Goal: Information Seeking & Learning: Learn about a topic

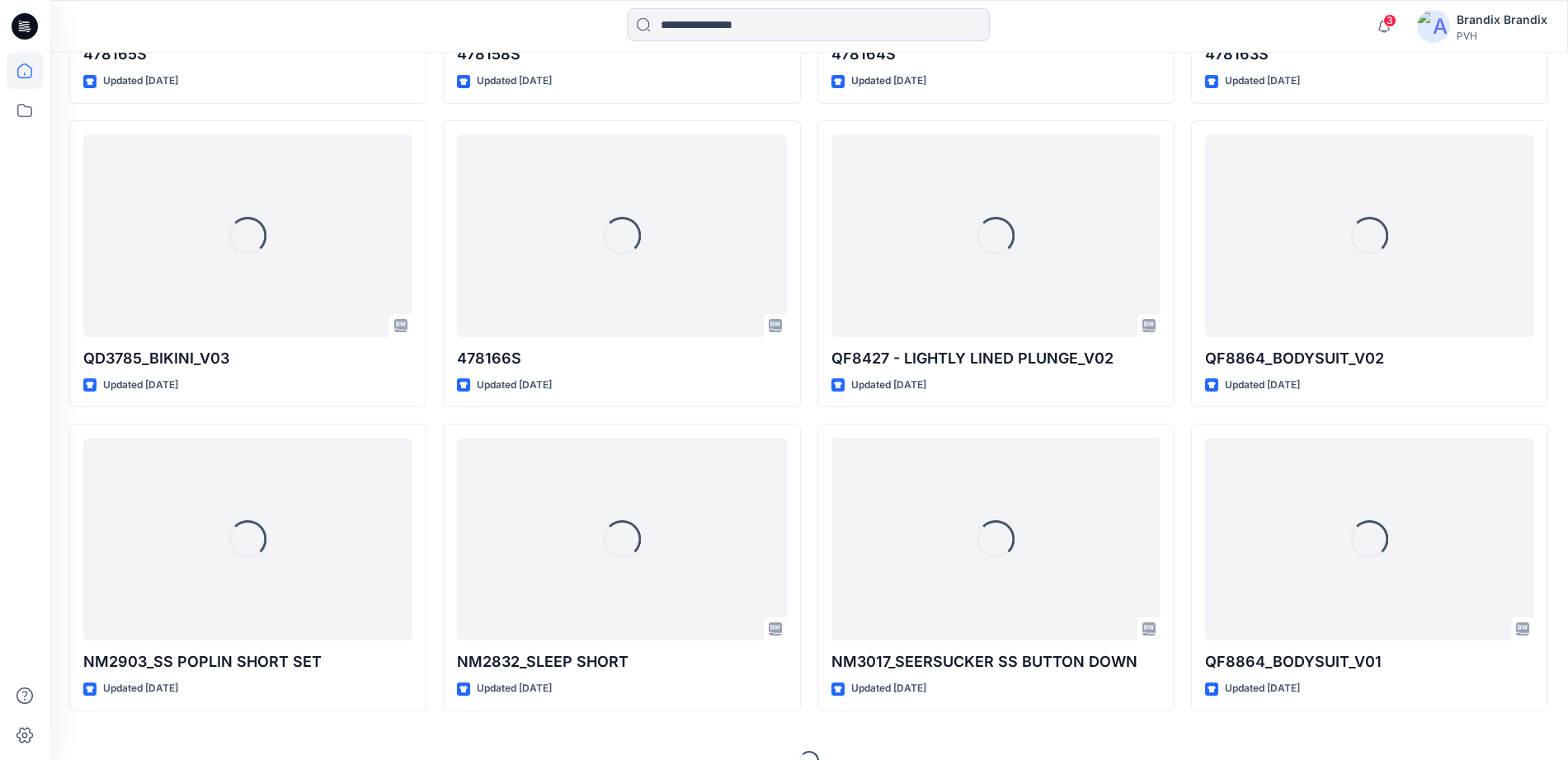
scroll to position [8073, 0]
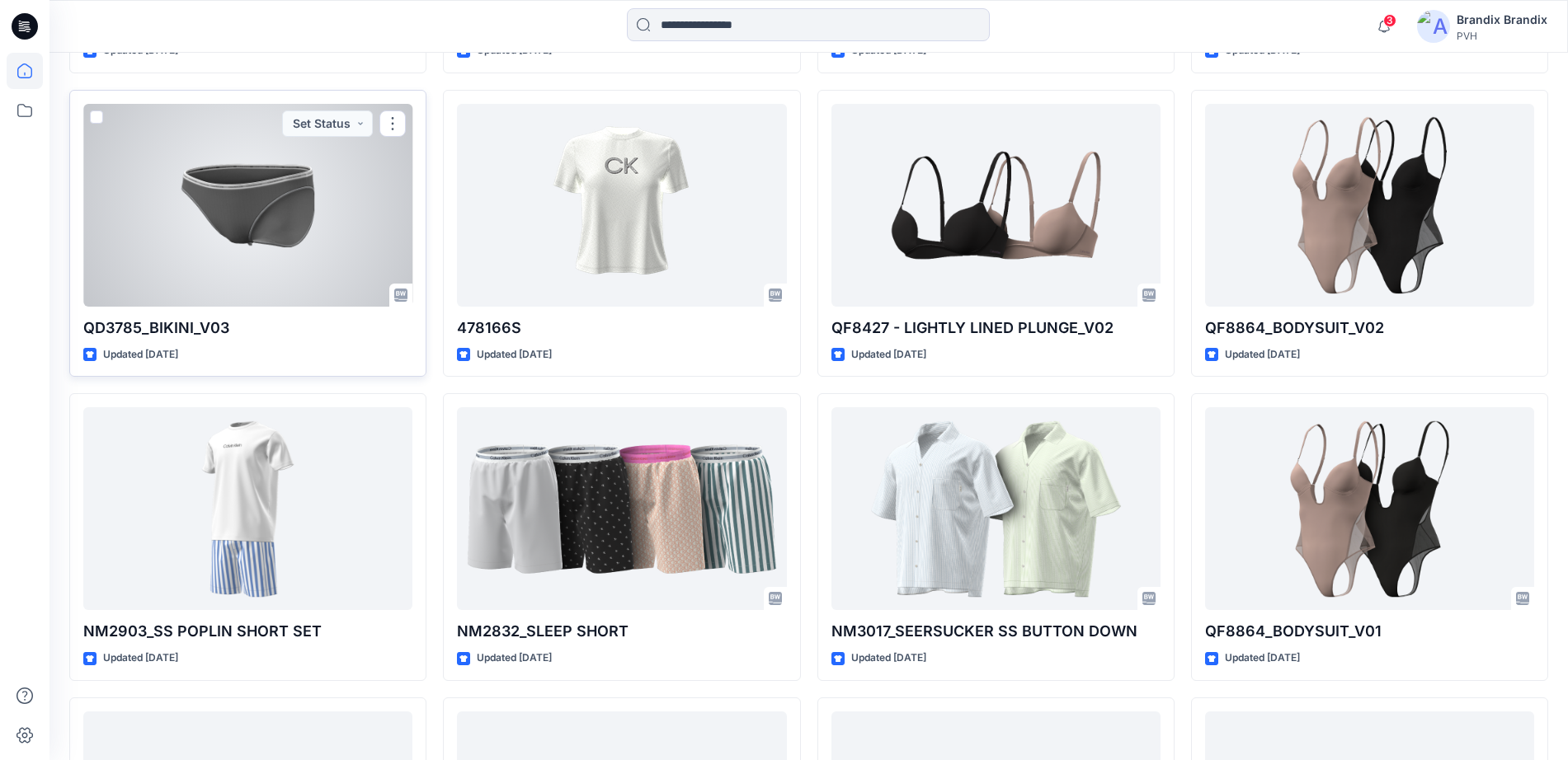
click at [295, 198] on div at bounding box center [247, 205] width 329 height 203
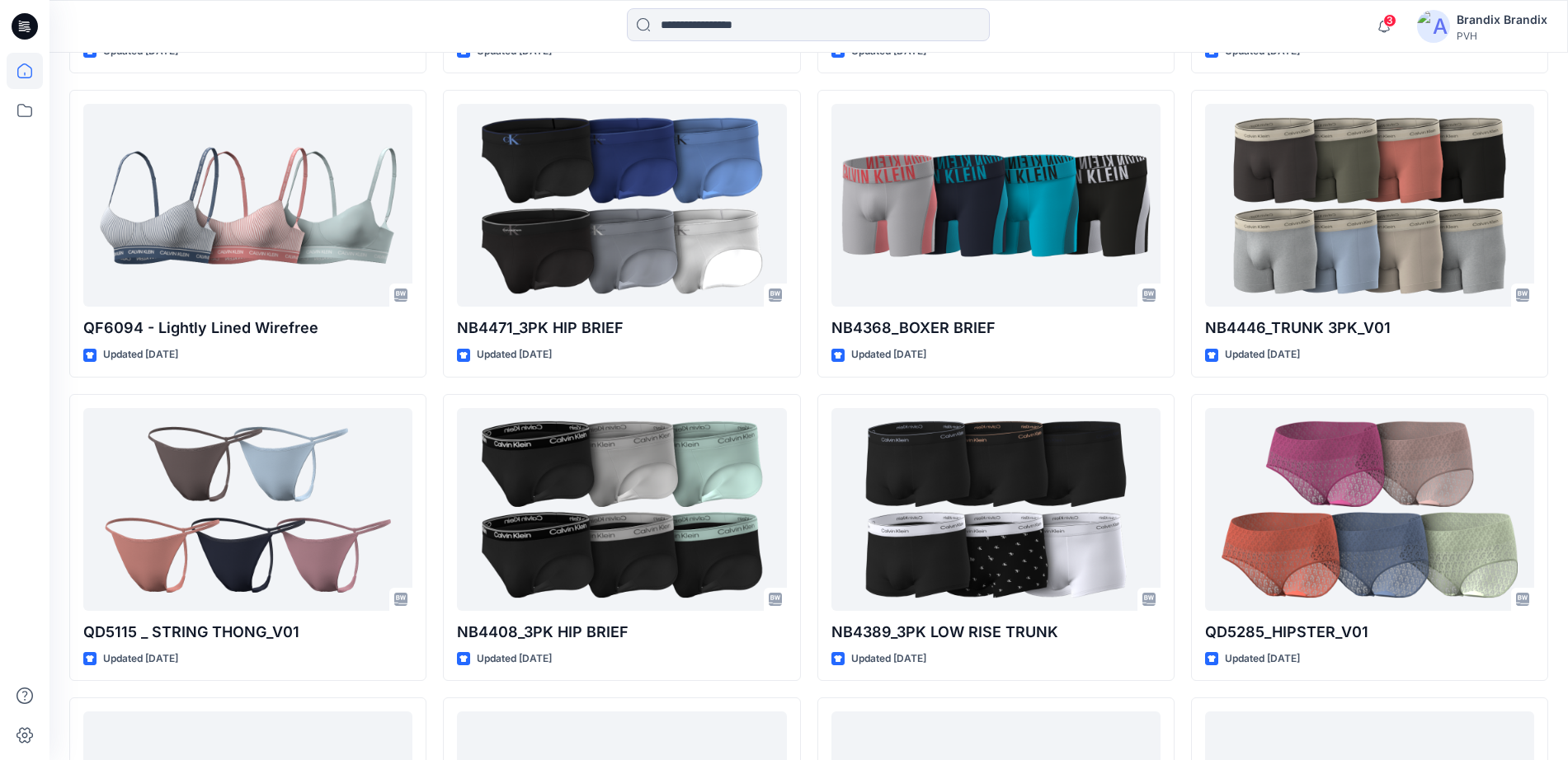
scroll to position [13745, 0]
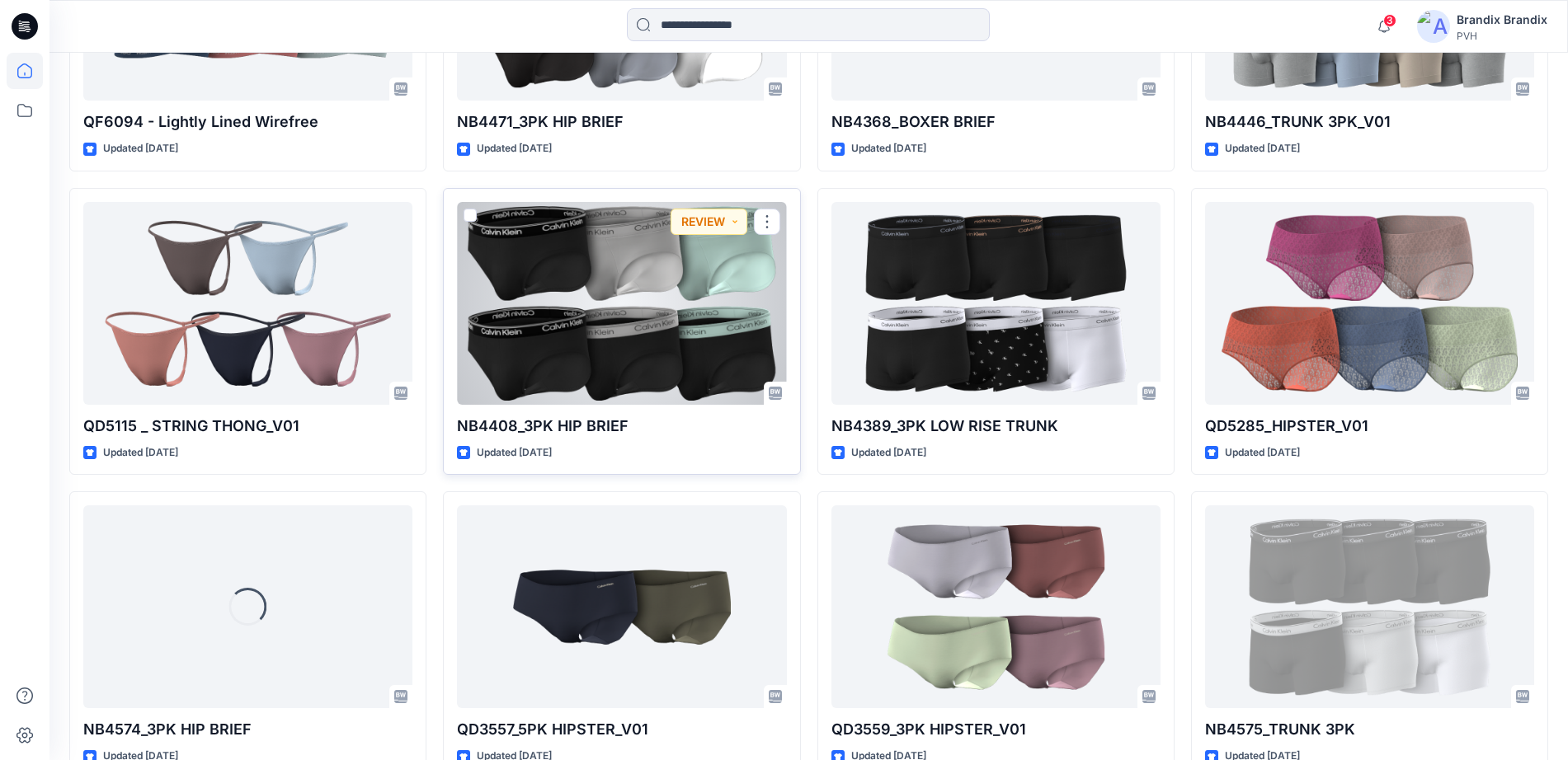
click at [646, 333] on div at bounding box center [621, 303] width 329 height 203
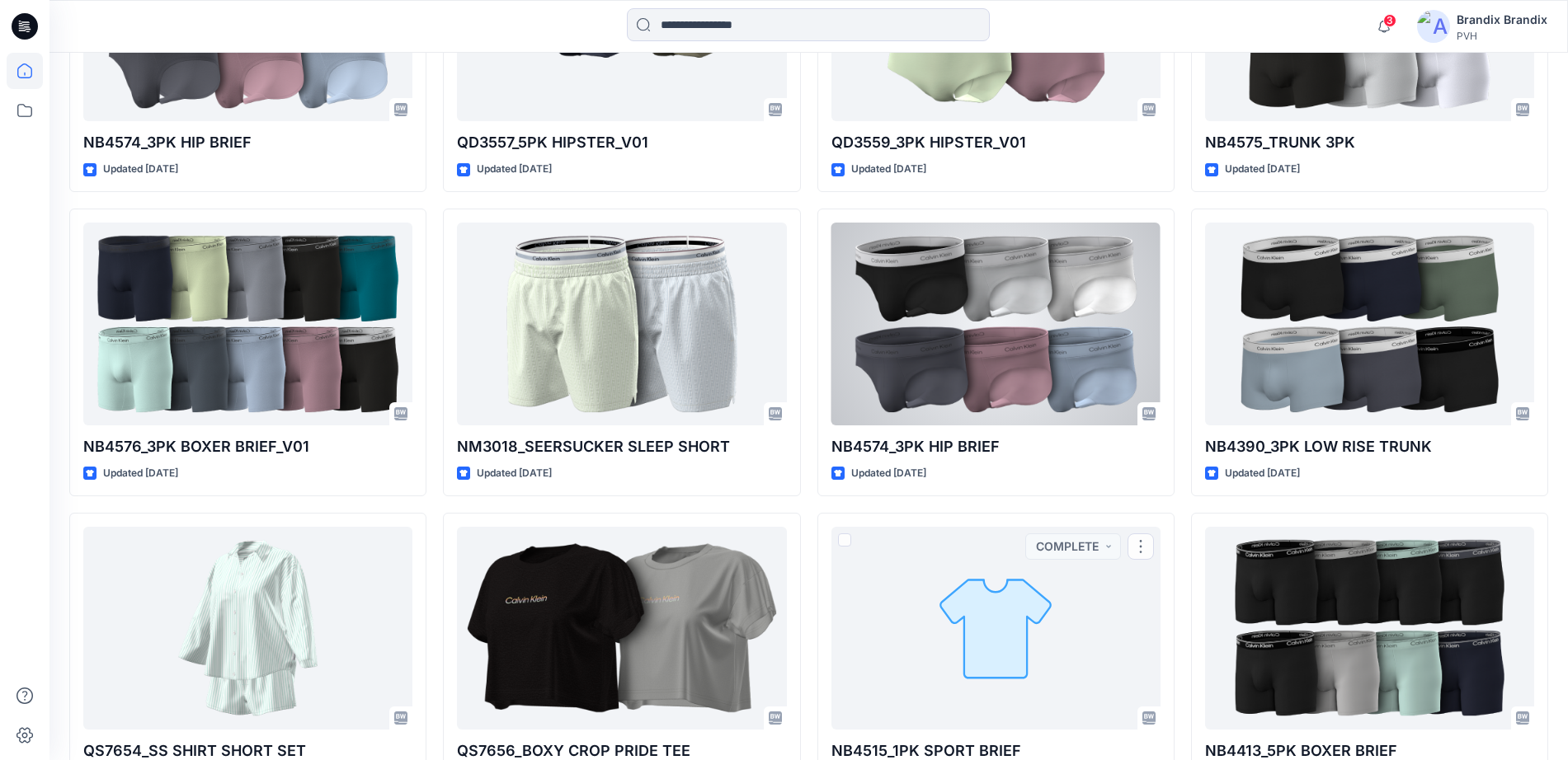
scroll to position [13833, 0]
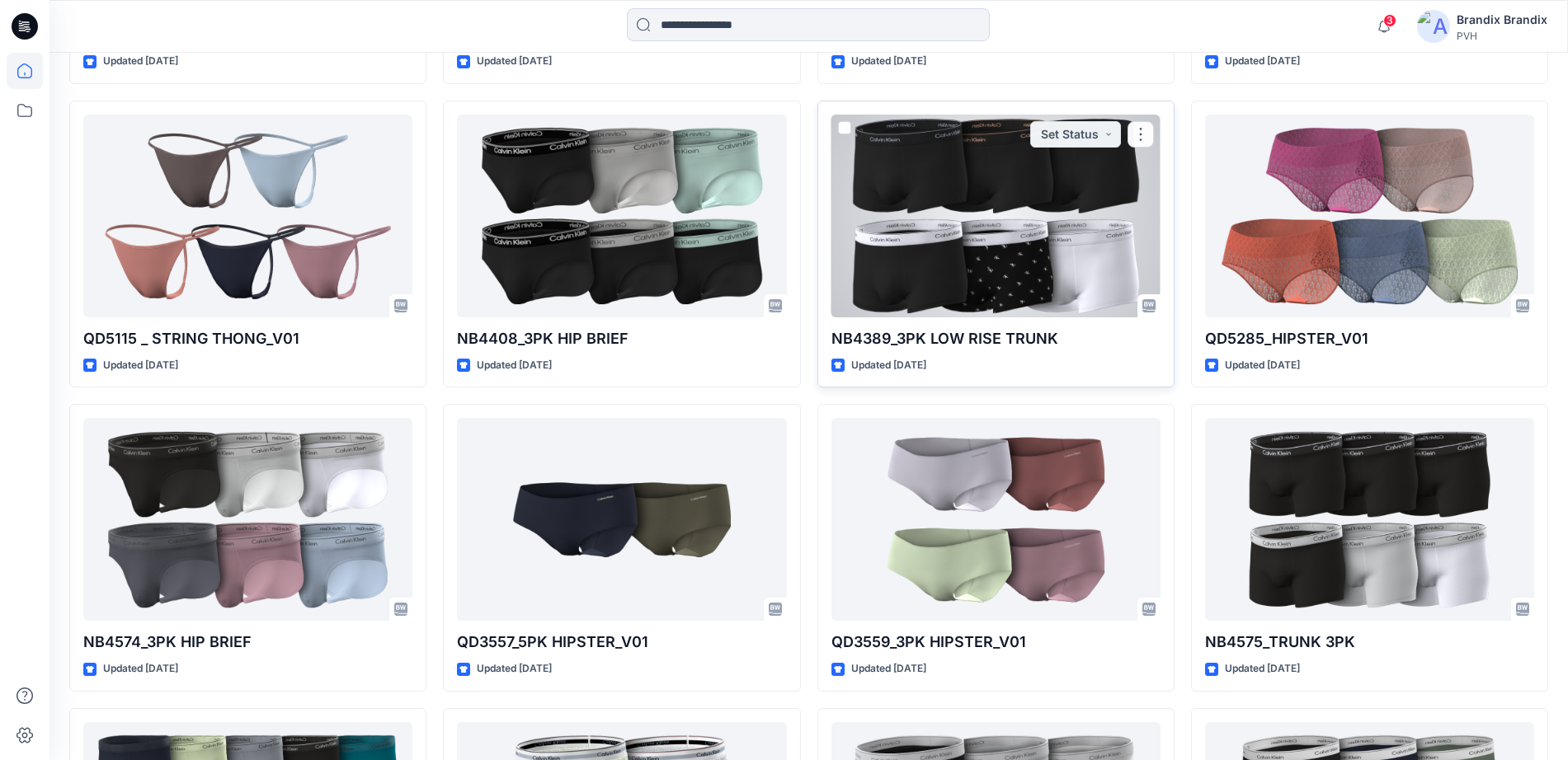
click at [935, 245] on div at bounding box center [996, 216] width 329 height 203
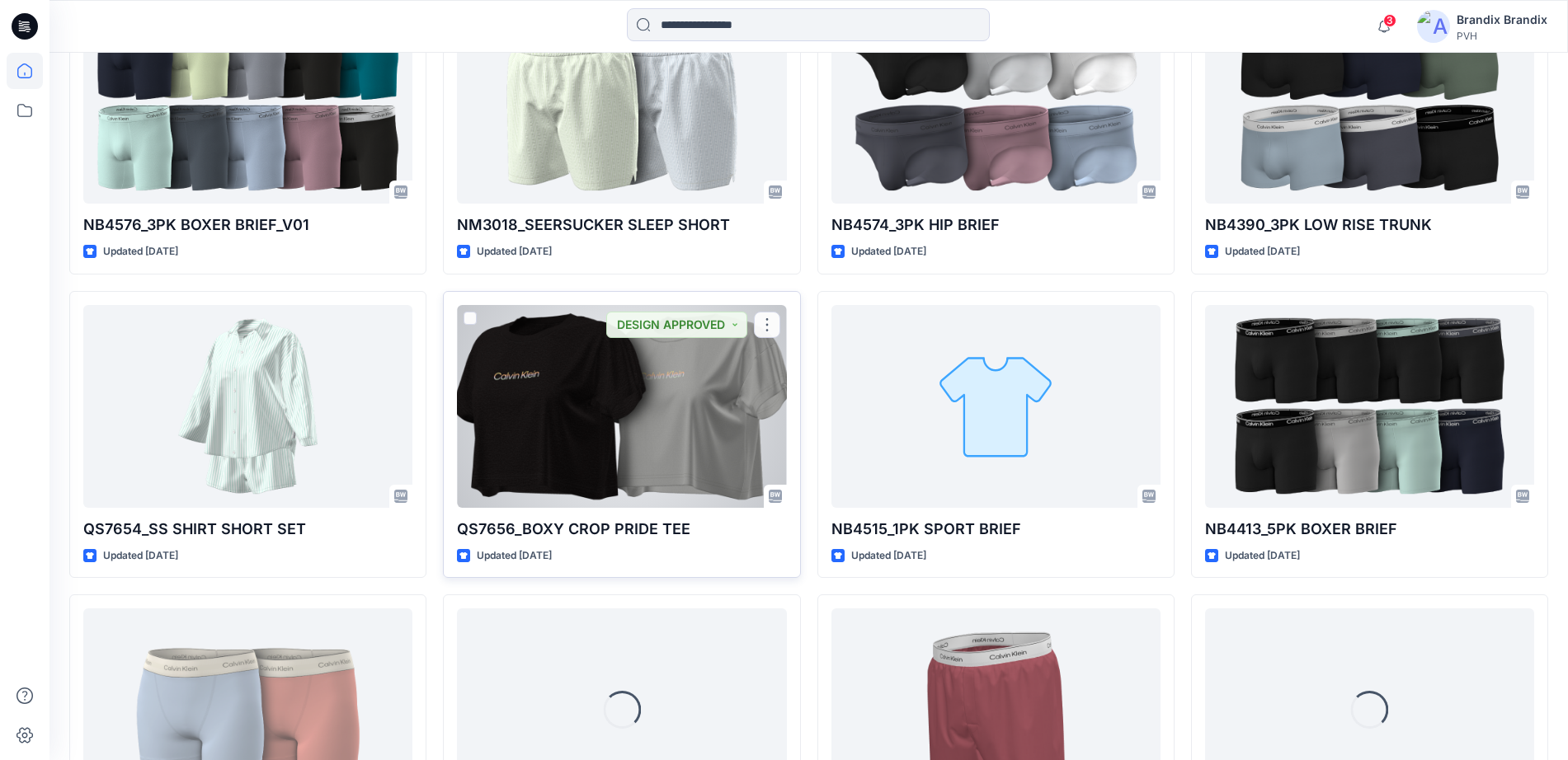
scroll to position [14142, 0]
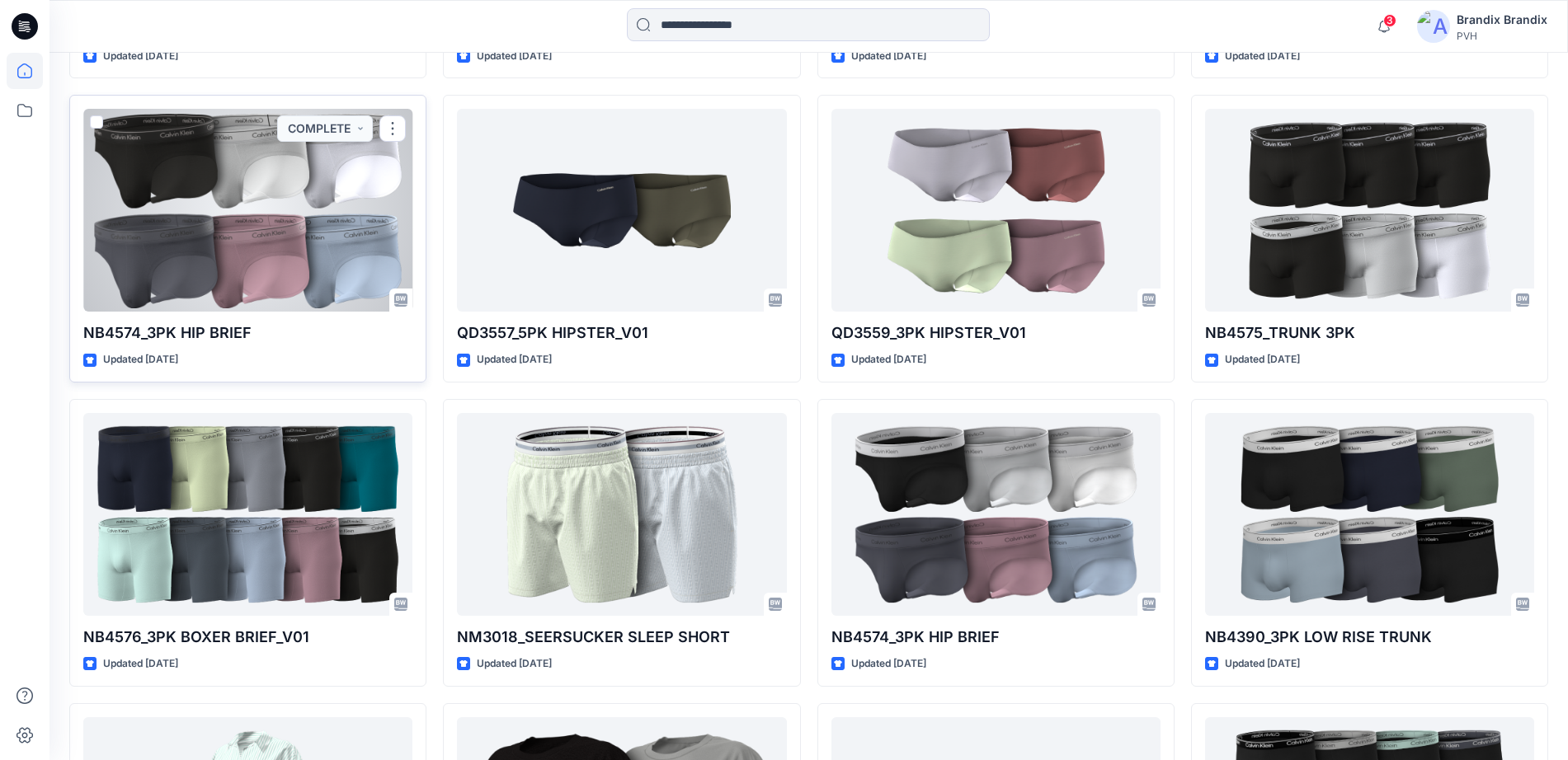
click at [191, 228] on div at bounding box center [247, 210] width 329 height 203
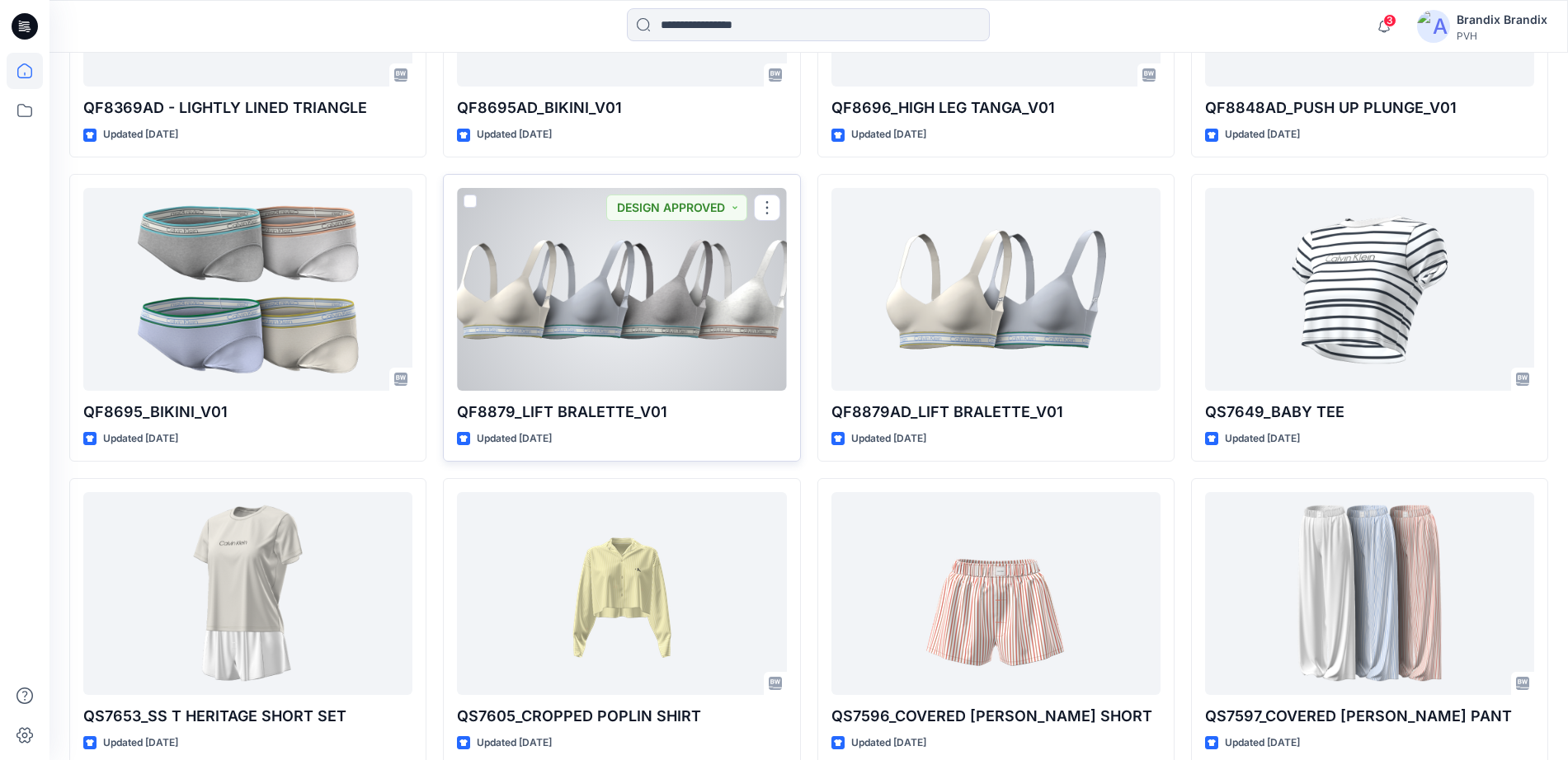
scroll to position [17581, 0]
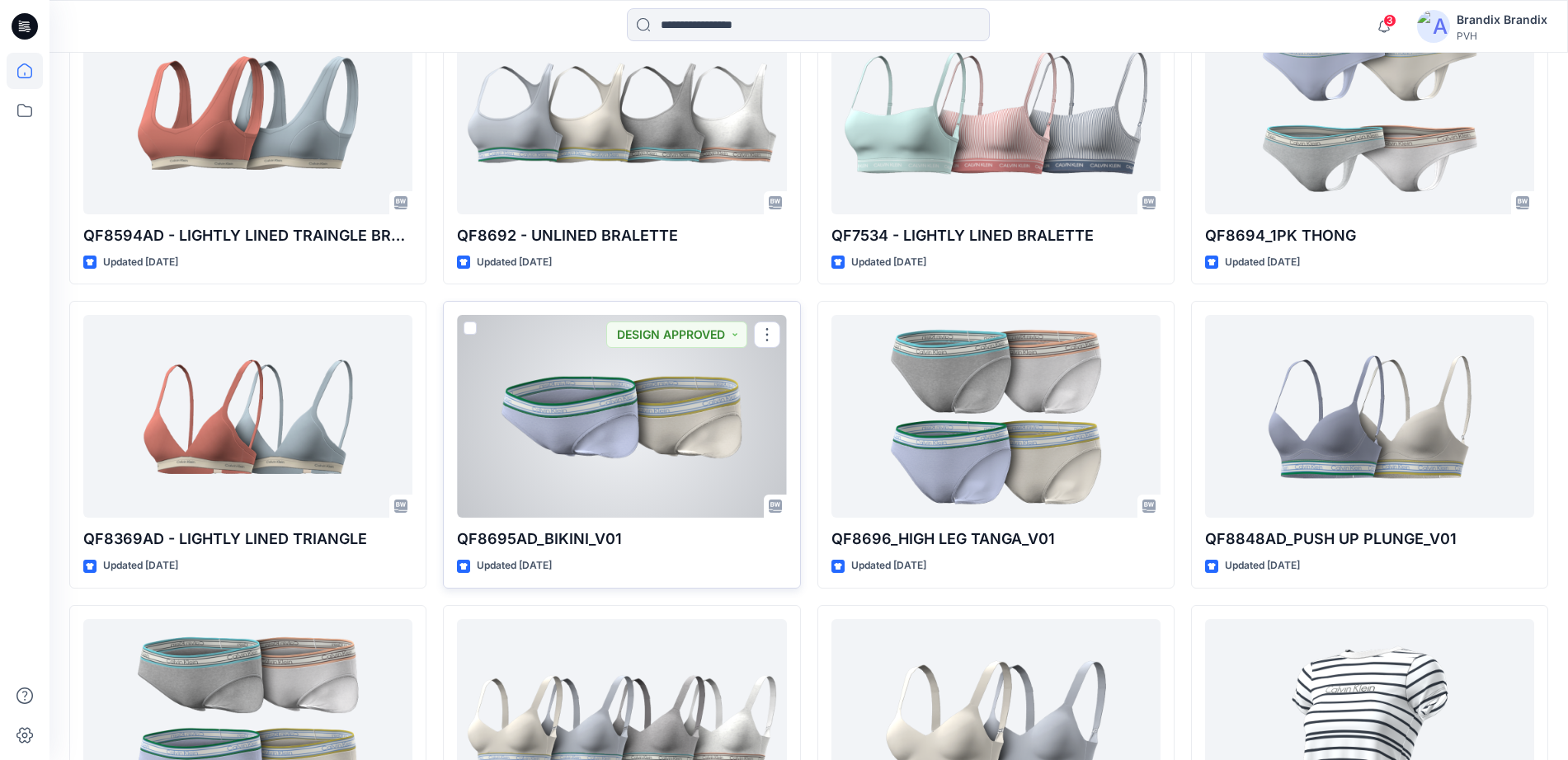
click at [666, 393] on div at bounding box center [621, 416] width 329 height 203
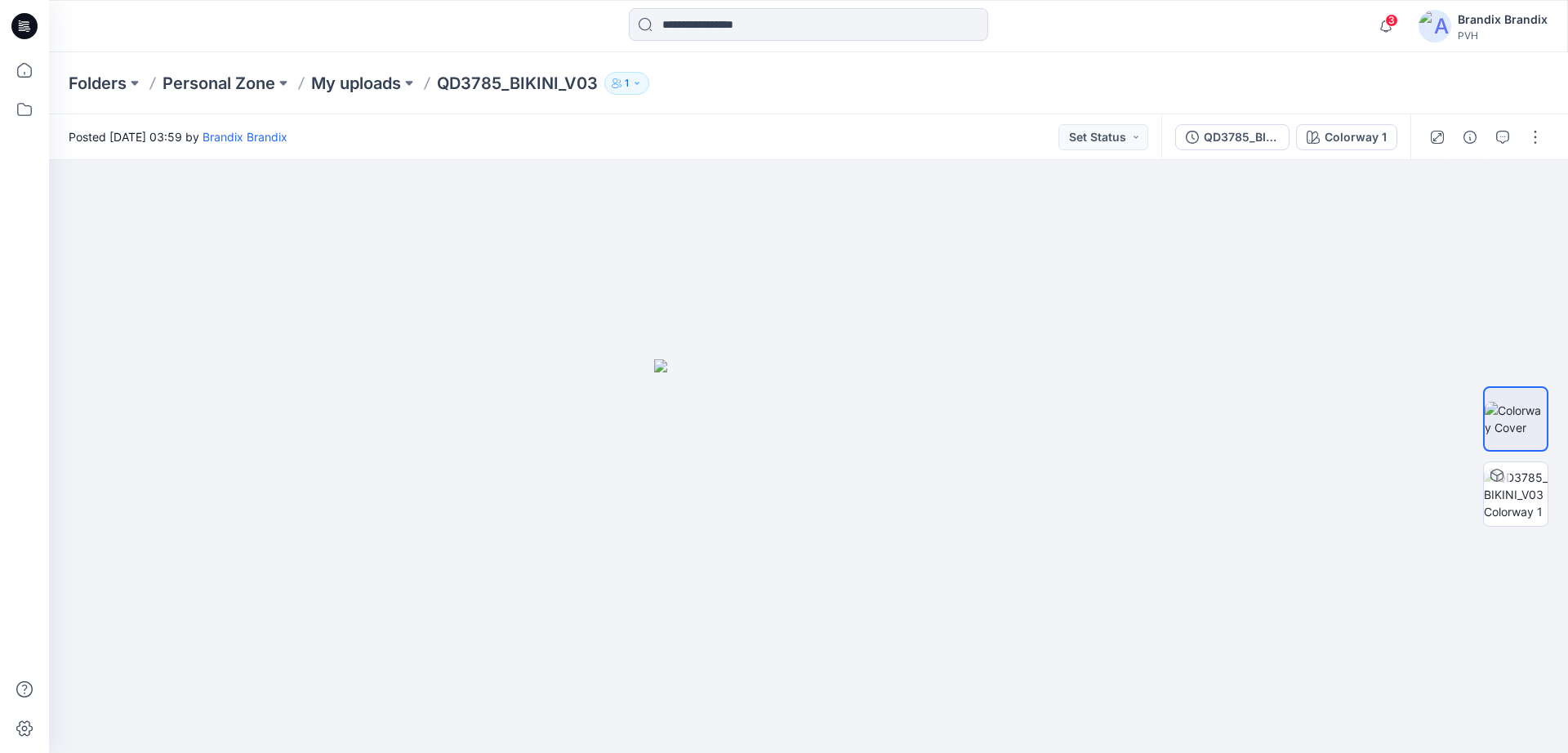
click at [1490, 138] on button "button" at bounding box center [1502, 137] width 26 height 26
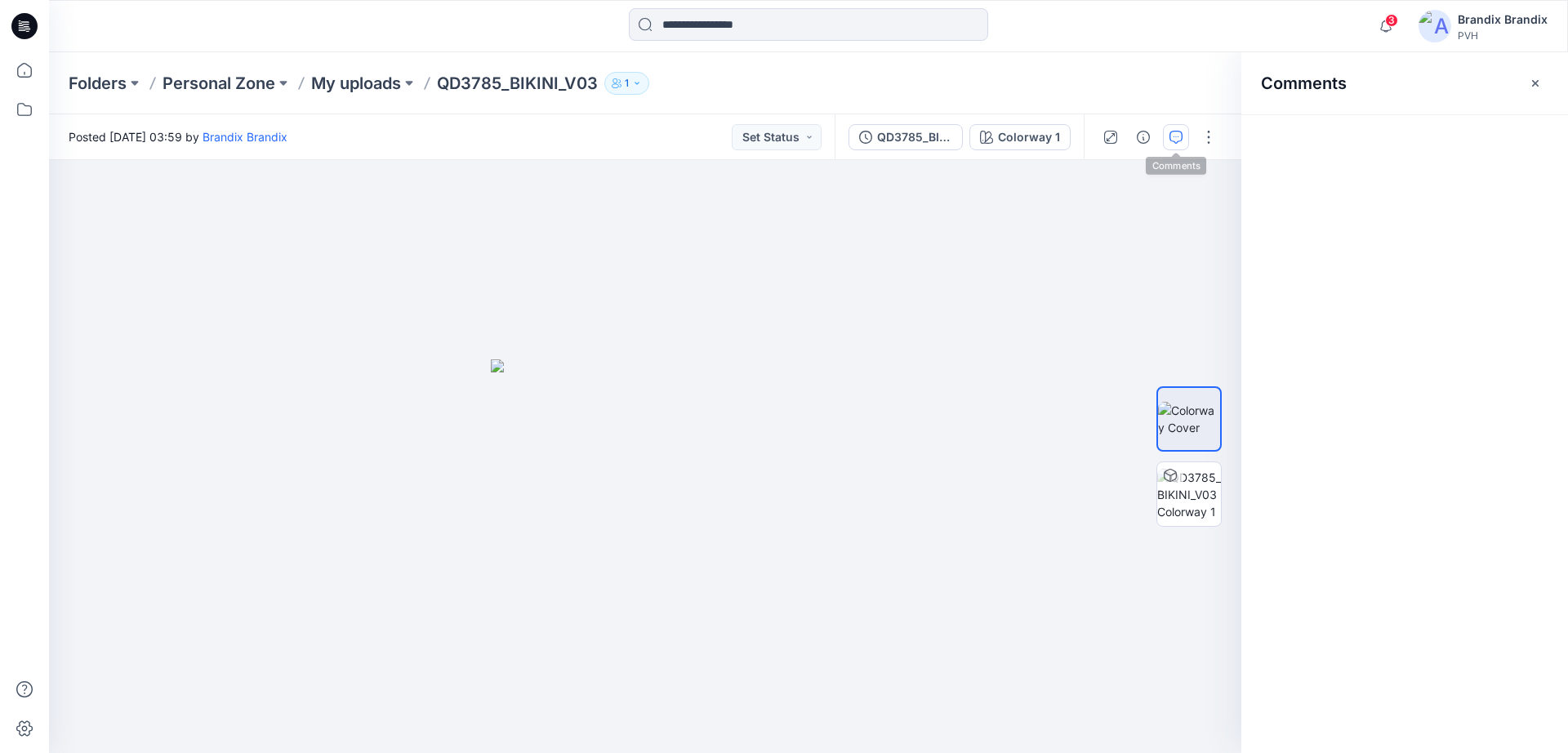
click at [1500, 140] on div "Comments" at bounding box center [1405, 403] width 327 height 701
click at [14, 112] on icon at bounding box center [24, 109] width 36 height 36
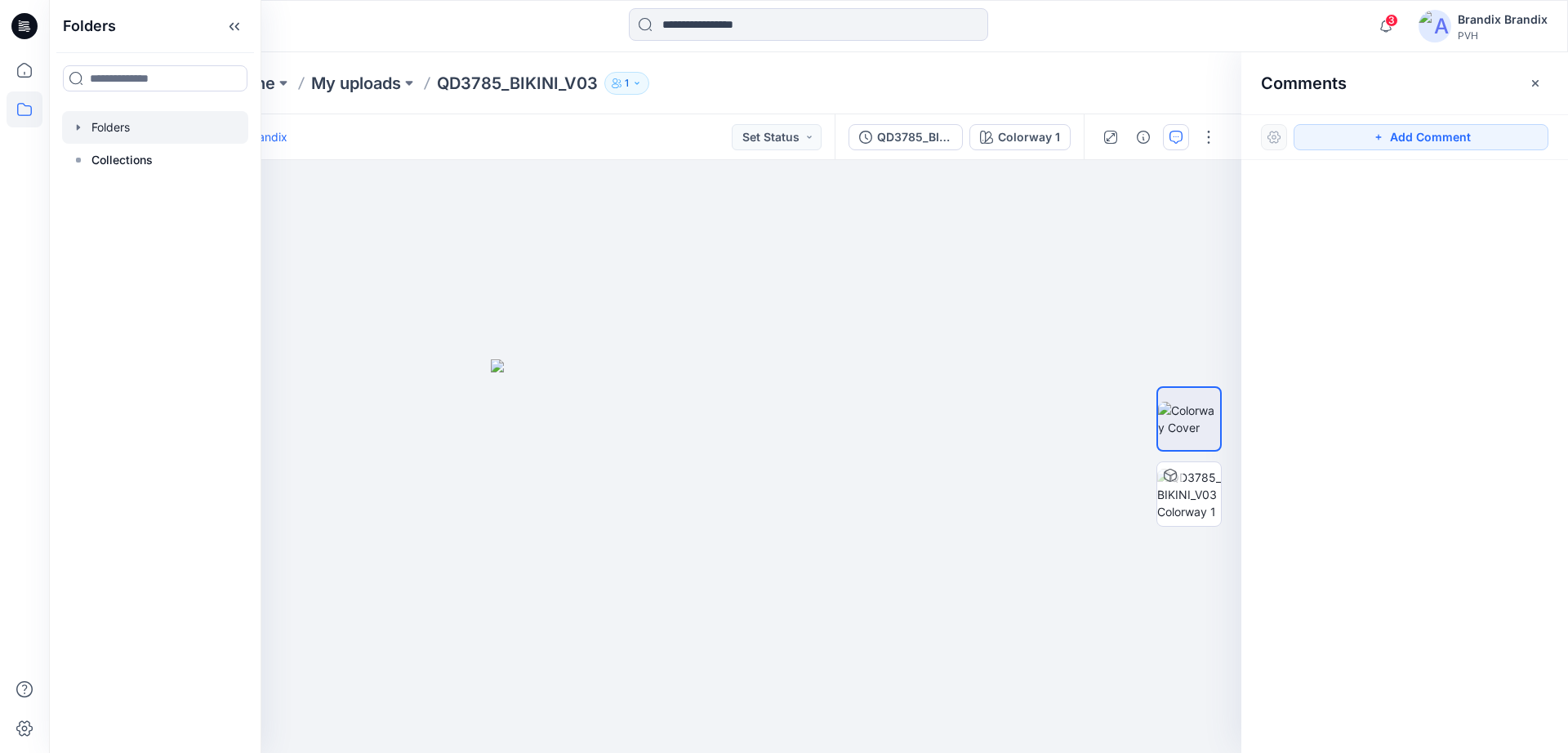
click at [124, 136] on div at bounding box center [155, 128] width 186 height 33
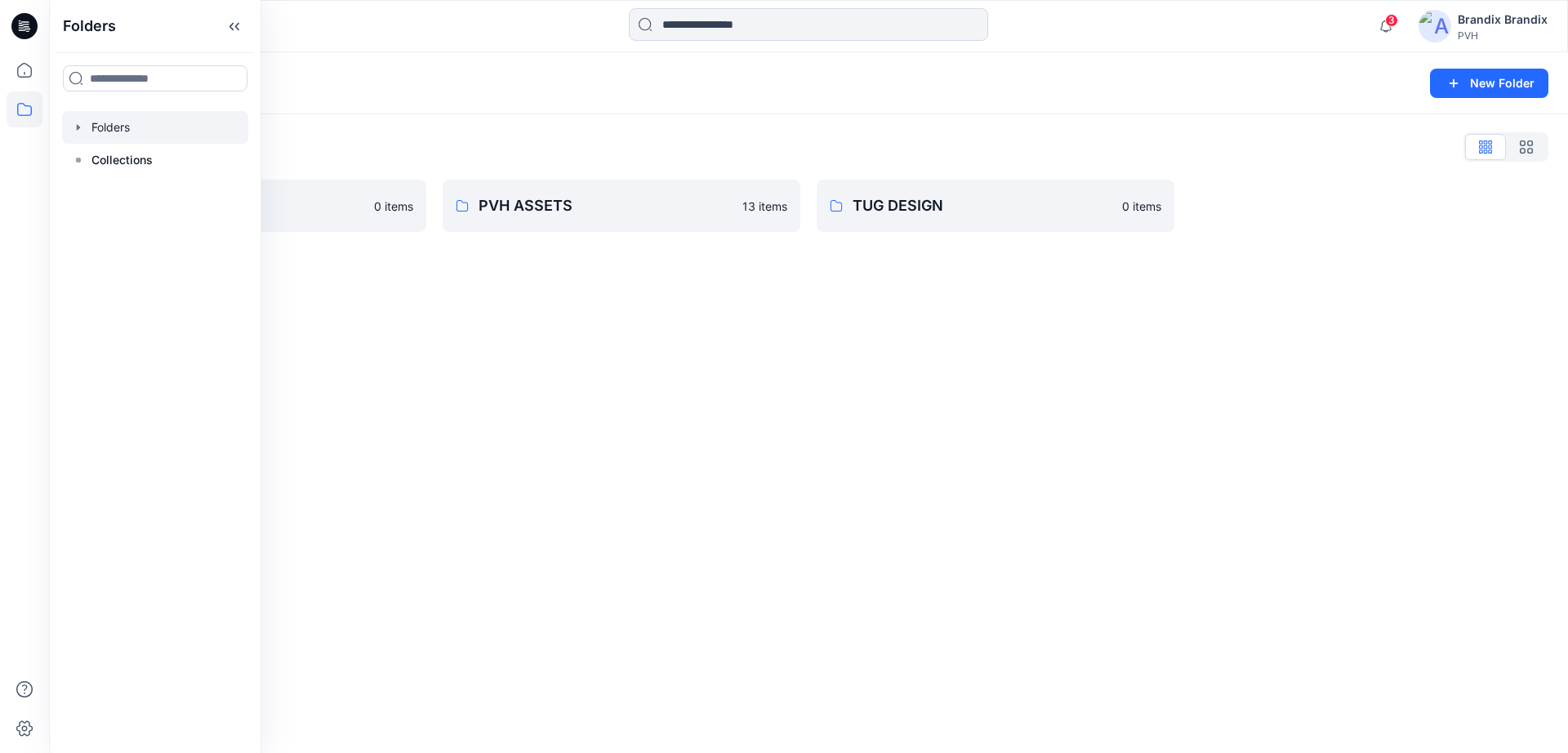
click at [610, 128] on div "Folders List Brandix 0 items PVH ASSETS 13 items TUG DESIGN 0 items" at bounding box center [809, 183] width 1519 height 137
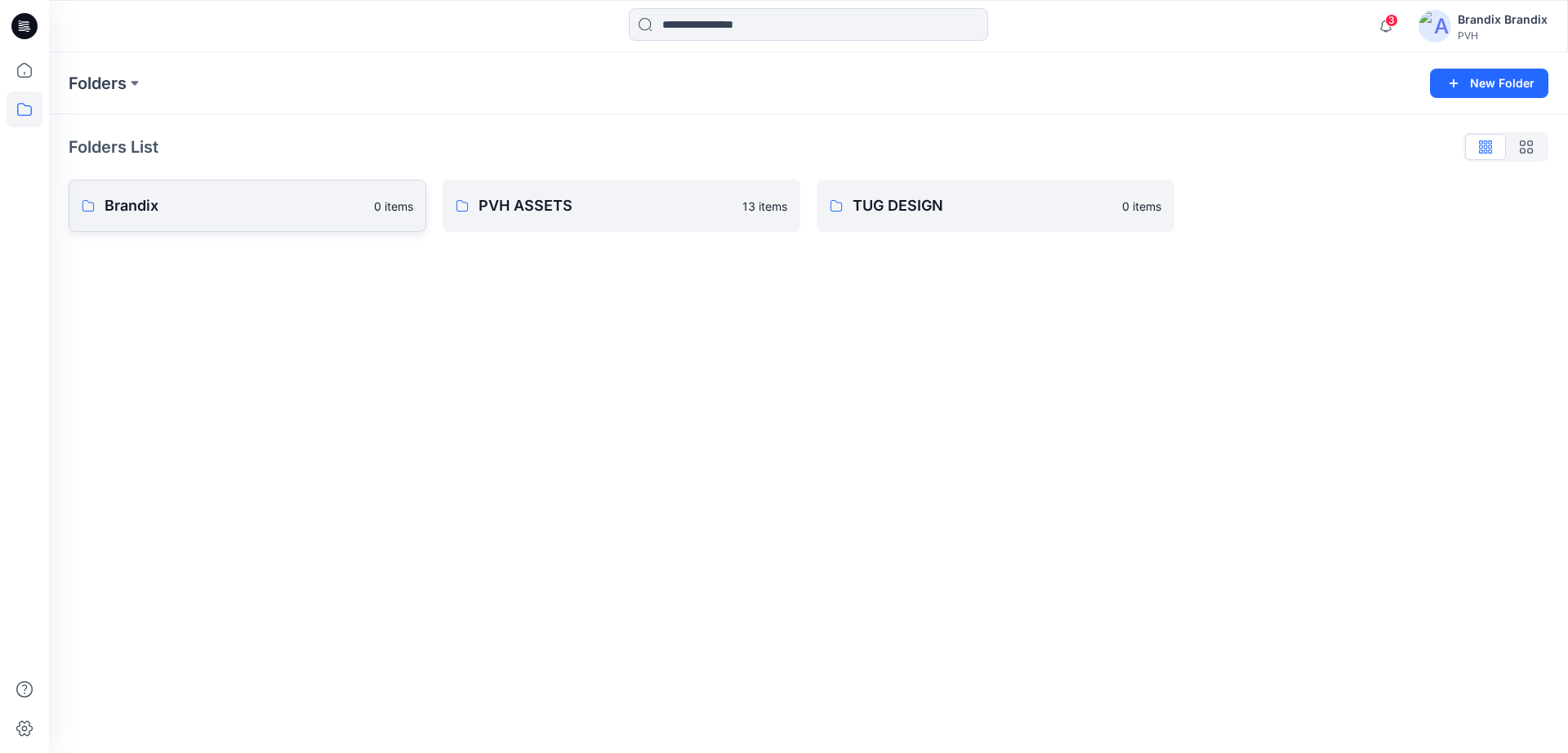
click at [318, 199] on p "Brandix" at bounding box center [235, 205] width 259 height 23
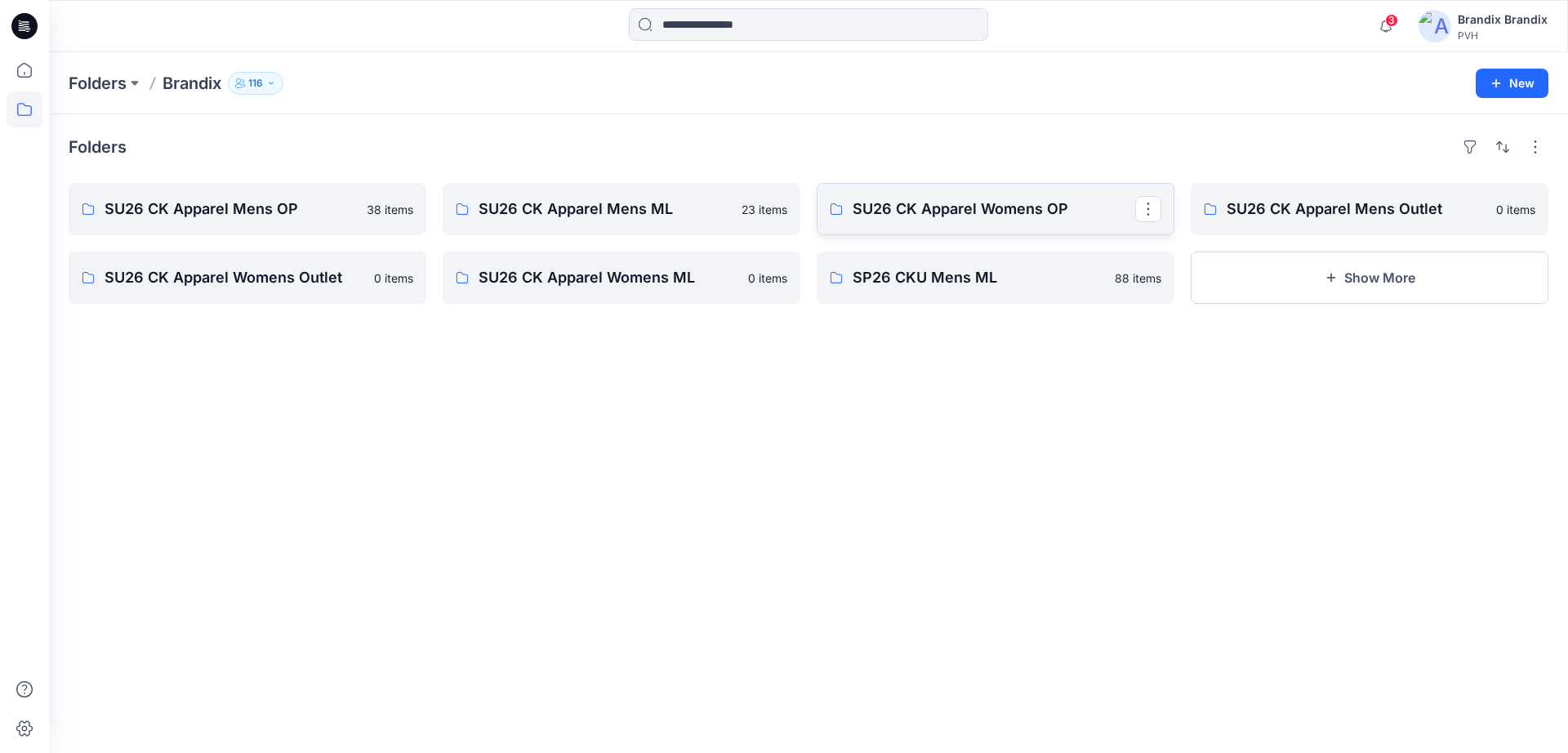
click at [990, 205] on p "SU26 CK Apparel Womens OP" at bounding box center [994, 208] width 283 height 23
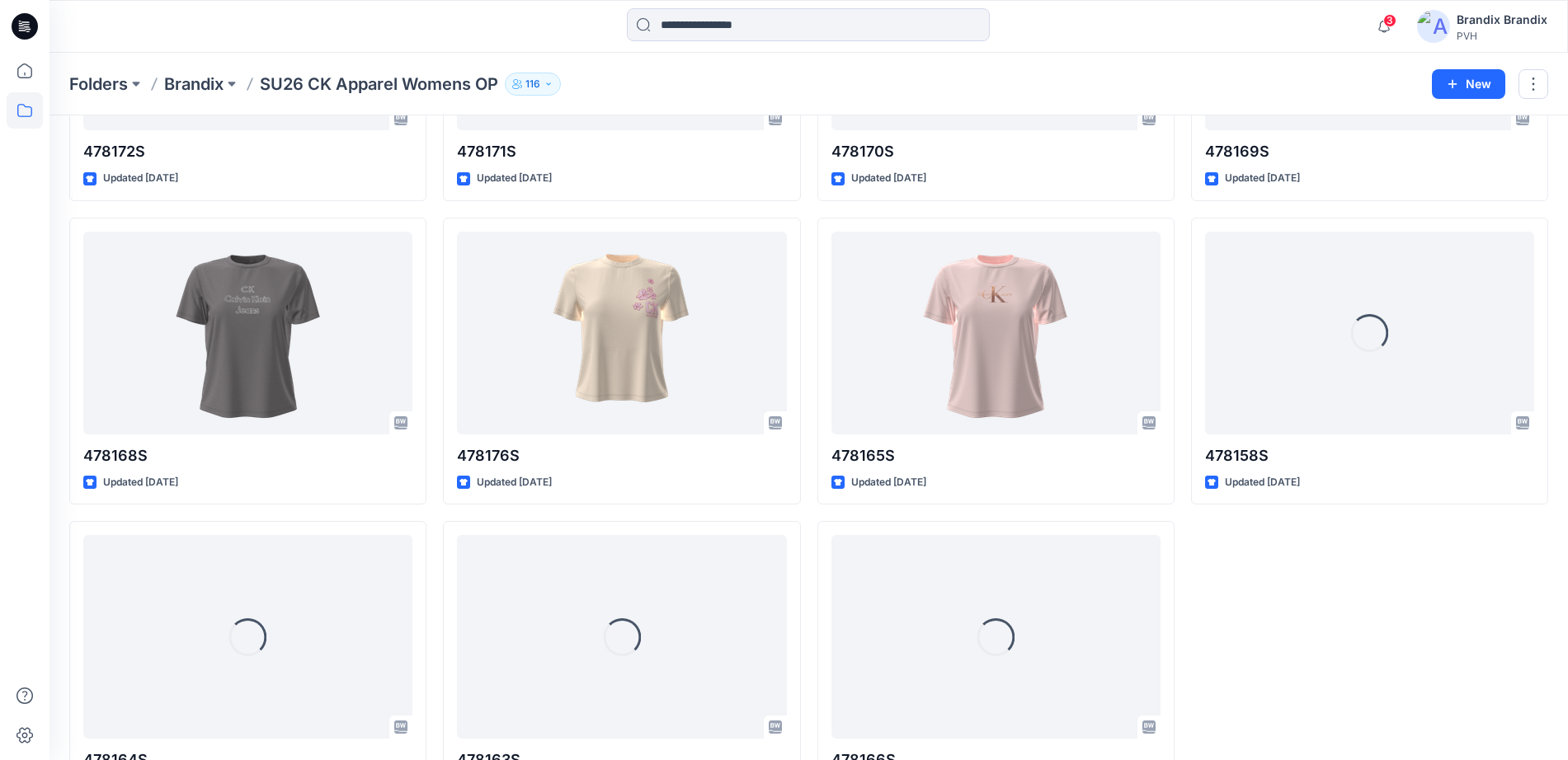
scroll to position [1554, 0]
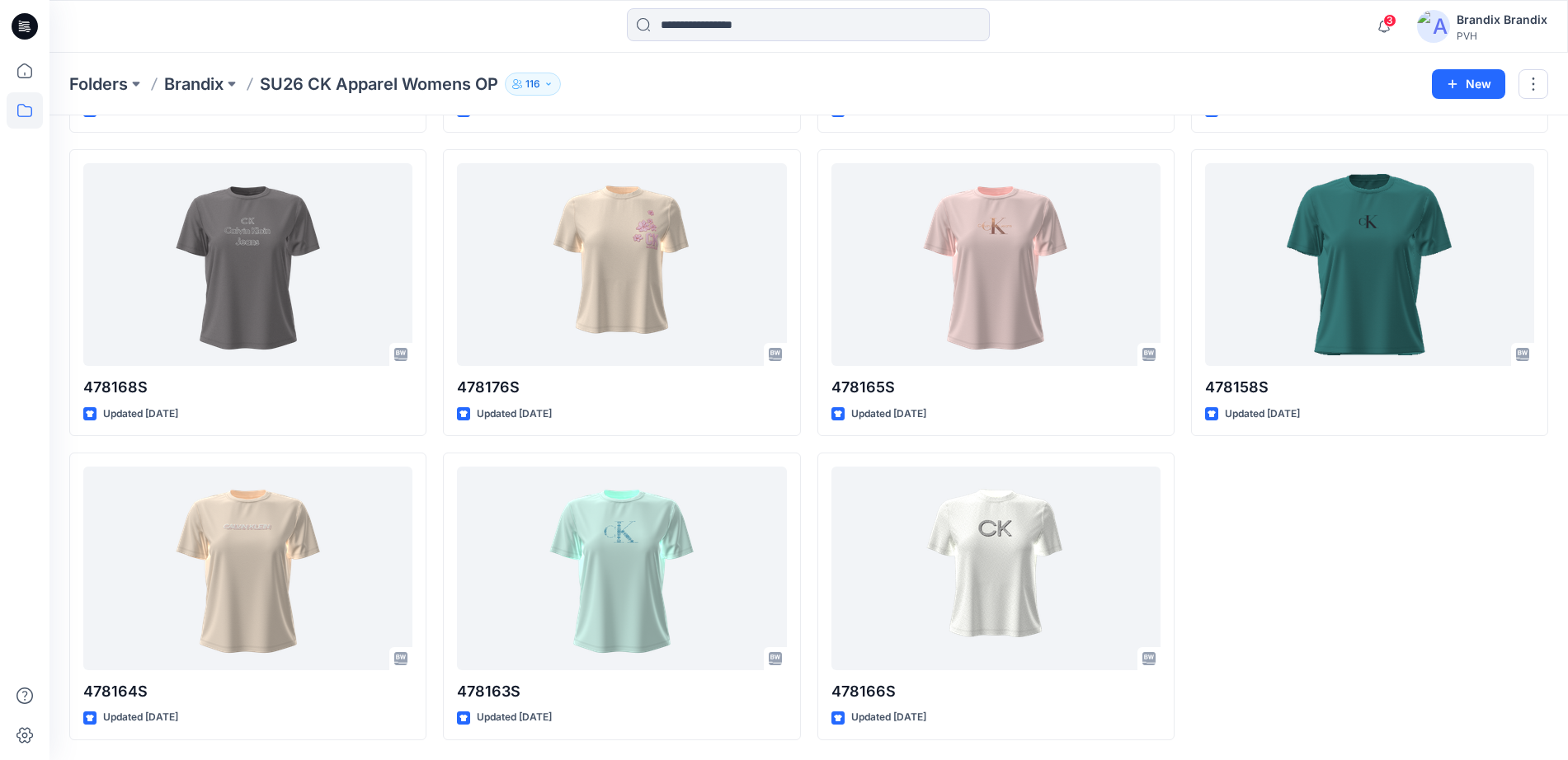
click at [216, 69] on div "Folders Brandix SU26 CK Apparel Womens OP 116 New" at bounding box center [808, 84] width 1518 height 63
click at [209, 84] on p "Brandix" at bounding box center [194, 84] width 59 height 23
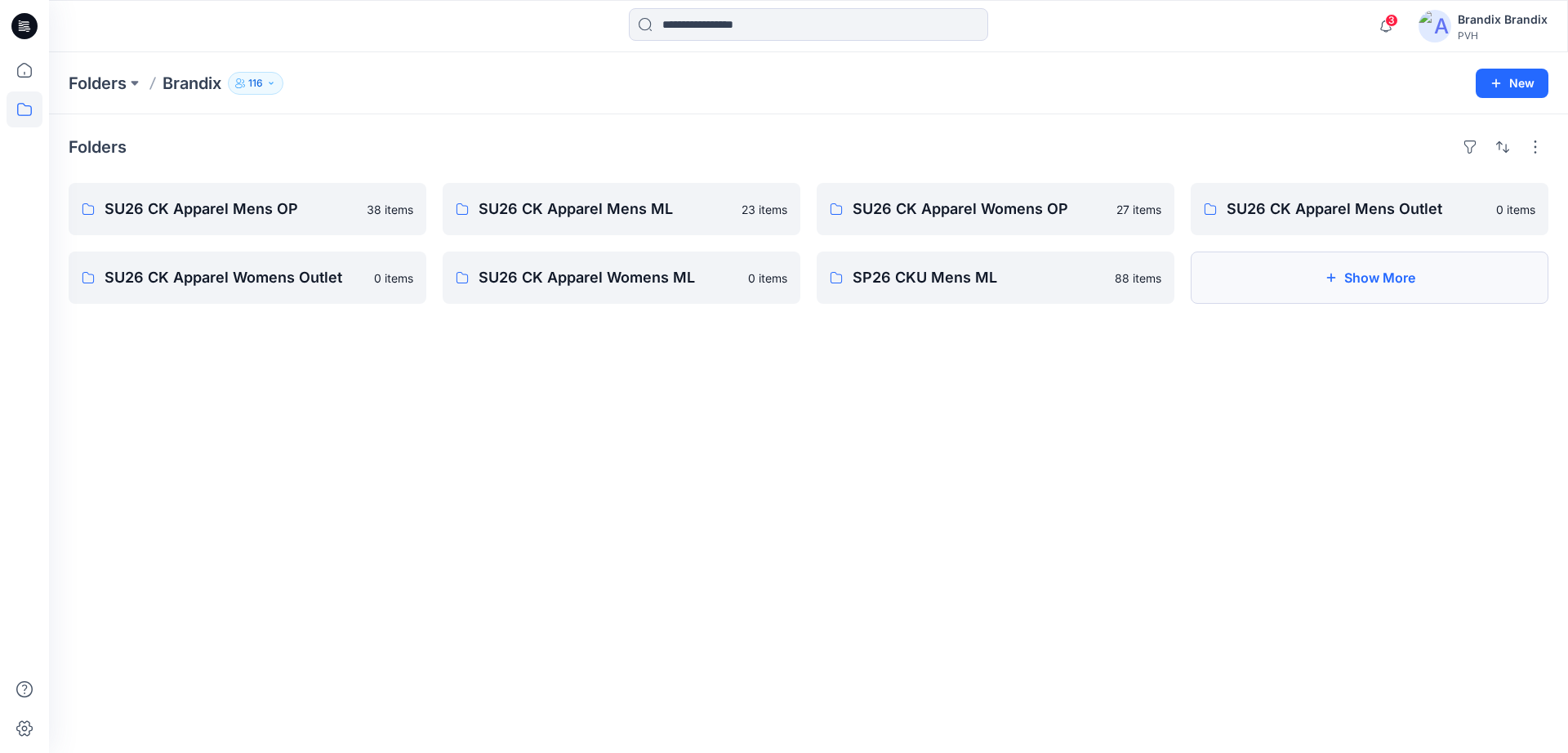
click at [1258, 271] on button "Show More" at bounding box center [1369, 277] width 358 height 52
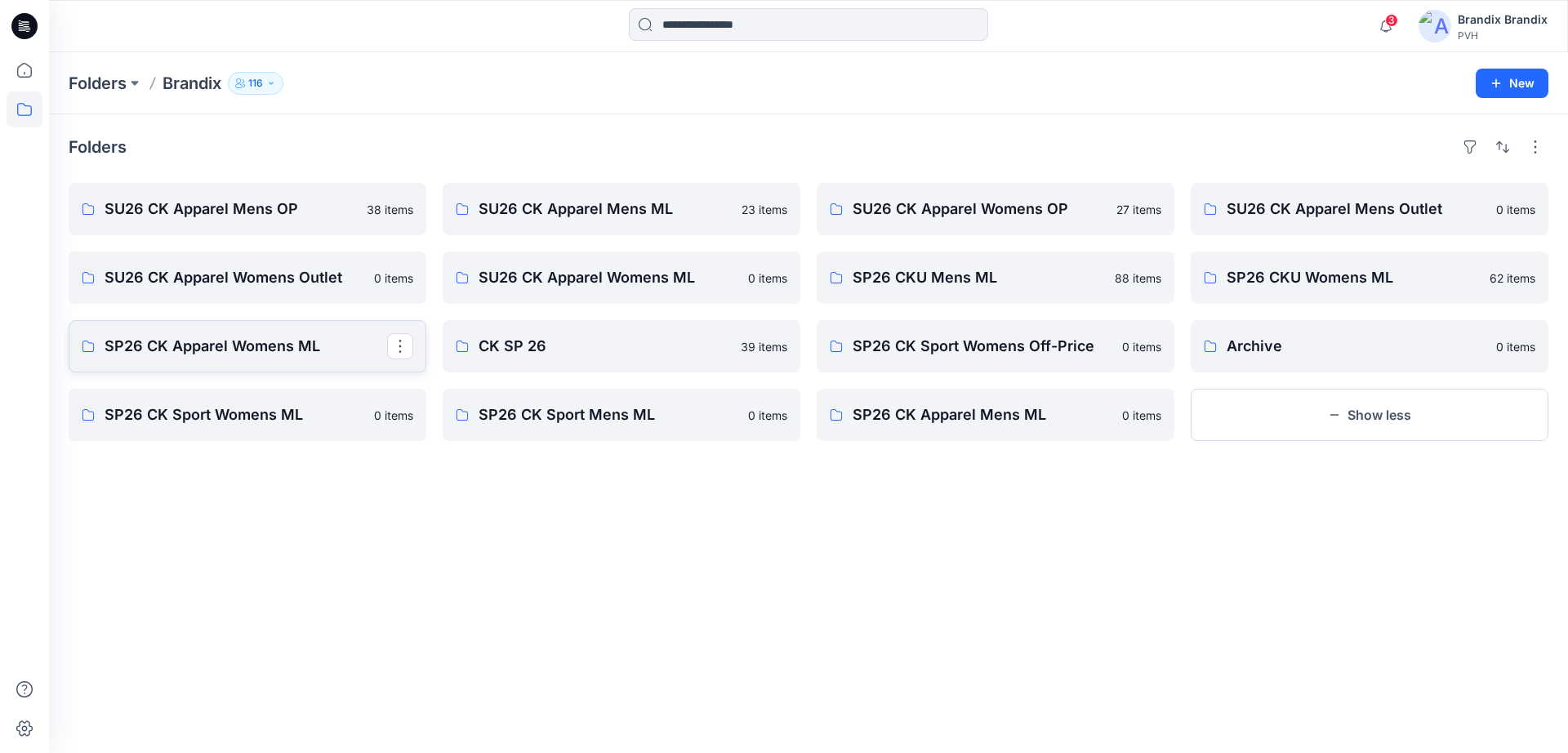
click at [302, 349] on p "SP26 CK Apparel Womens ML" at bounding box center [246, 346] width 283 height 23
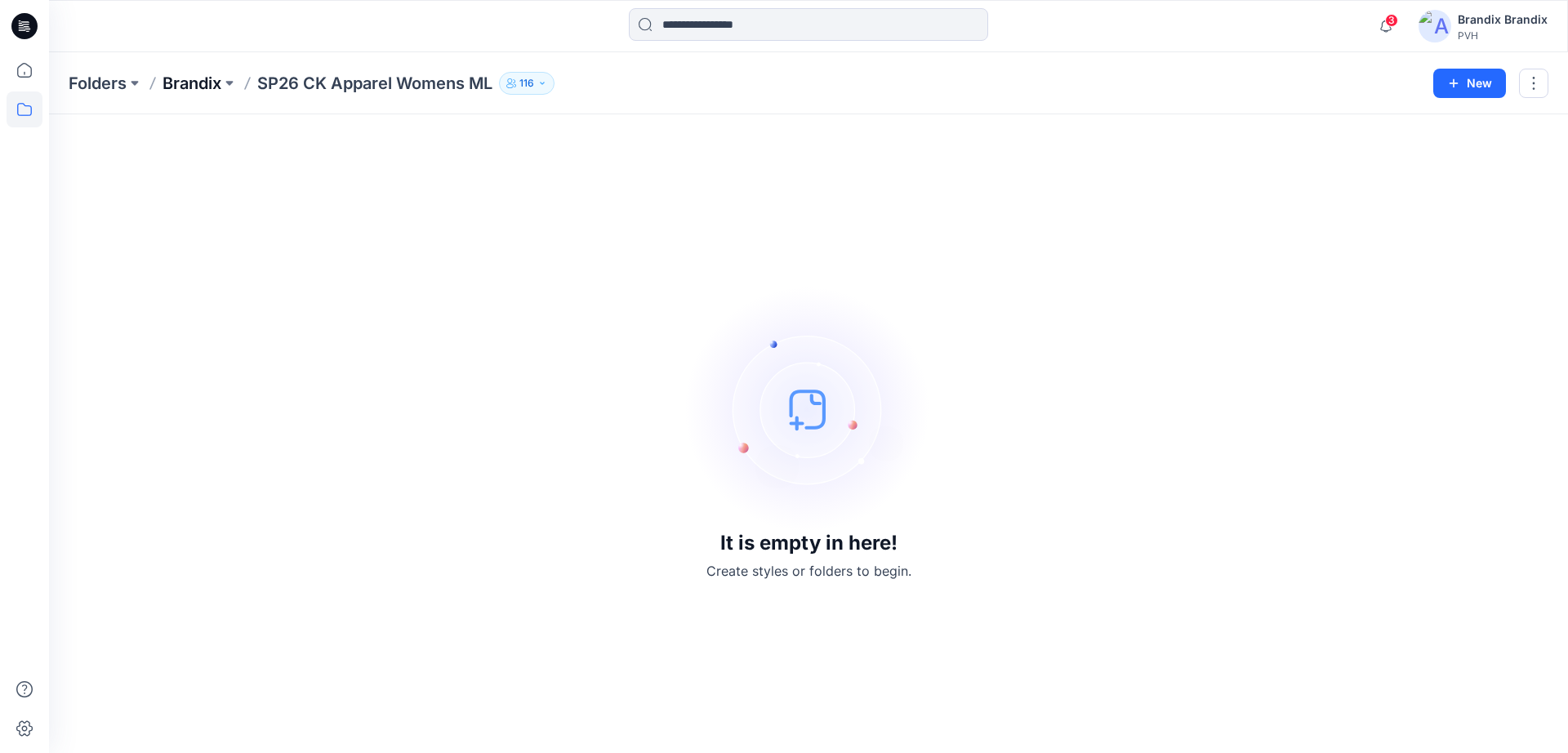
click at [214, 80] on p "Brandix" at bounding box center [192, 83] width 58 height 23
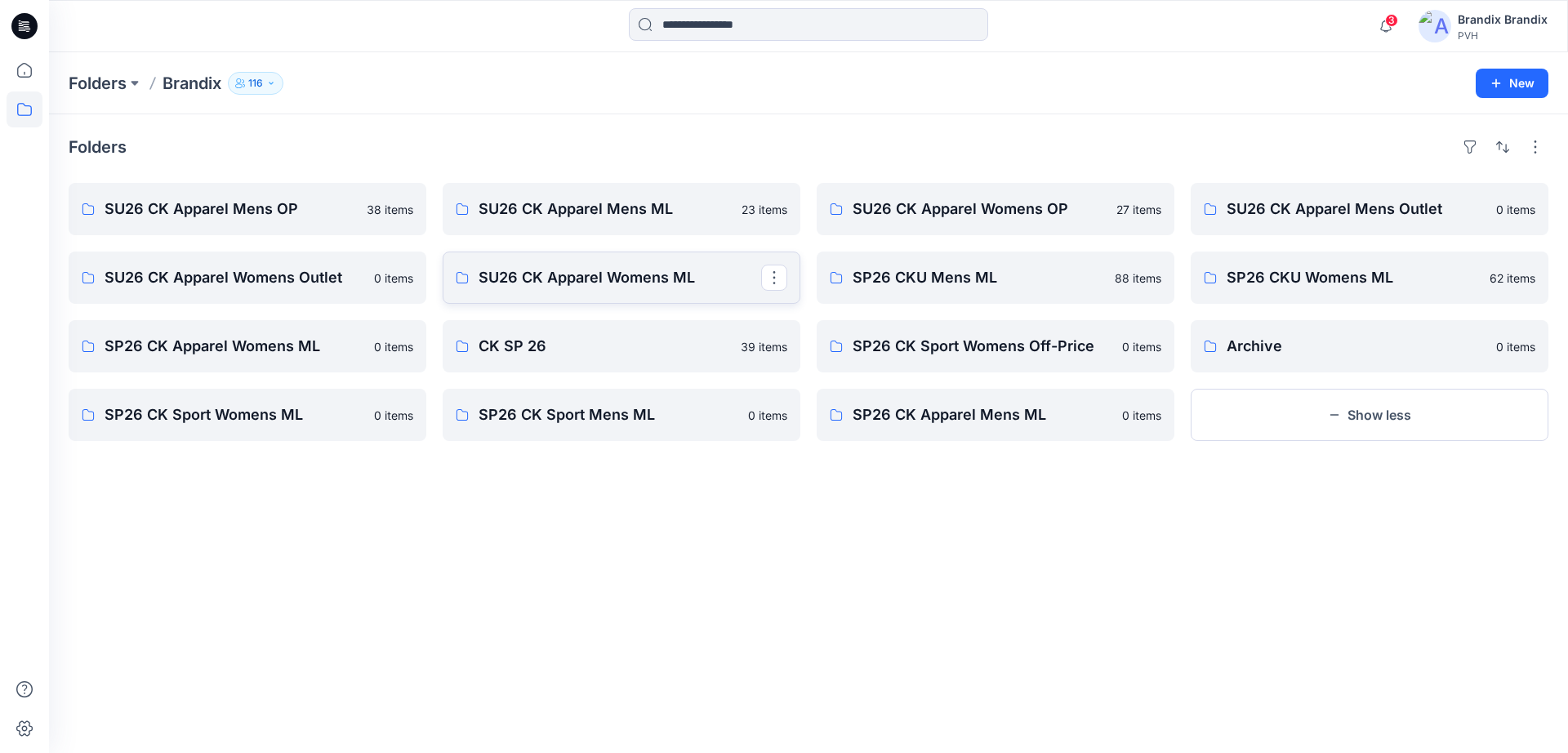
click at [695, 270] on p "SU26 CK Apparel Womens ML" at bounding box center [620, 277] width 283 height 23
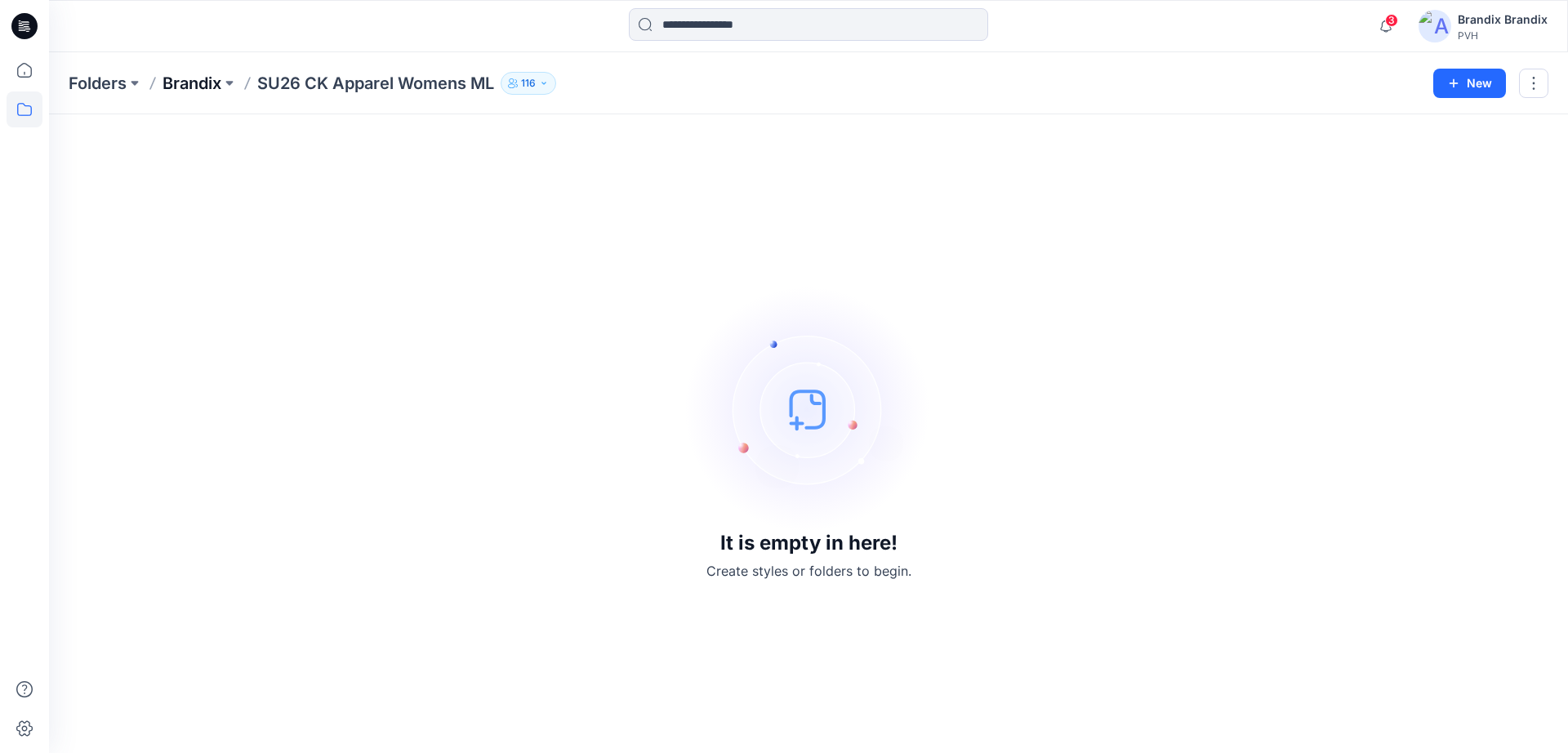
click at [198, 73] on p "Brandix" at bounding box center [192, 83] width 58 height 23
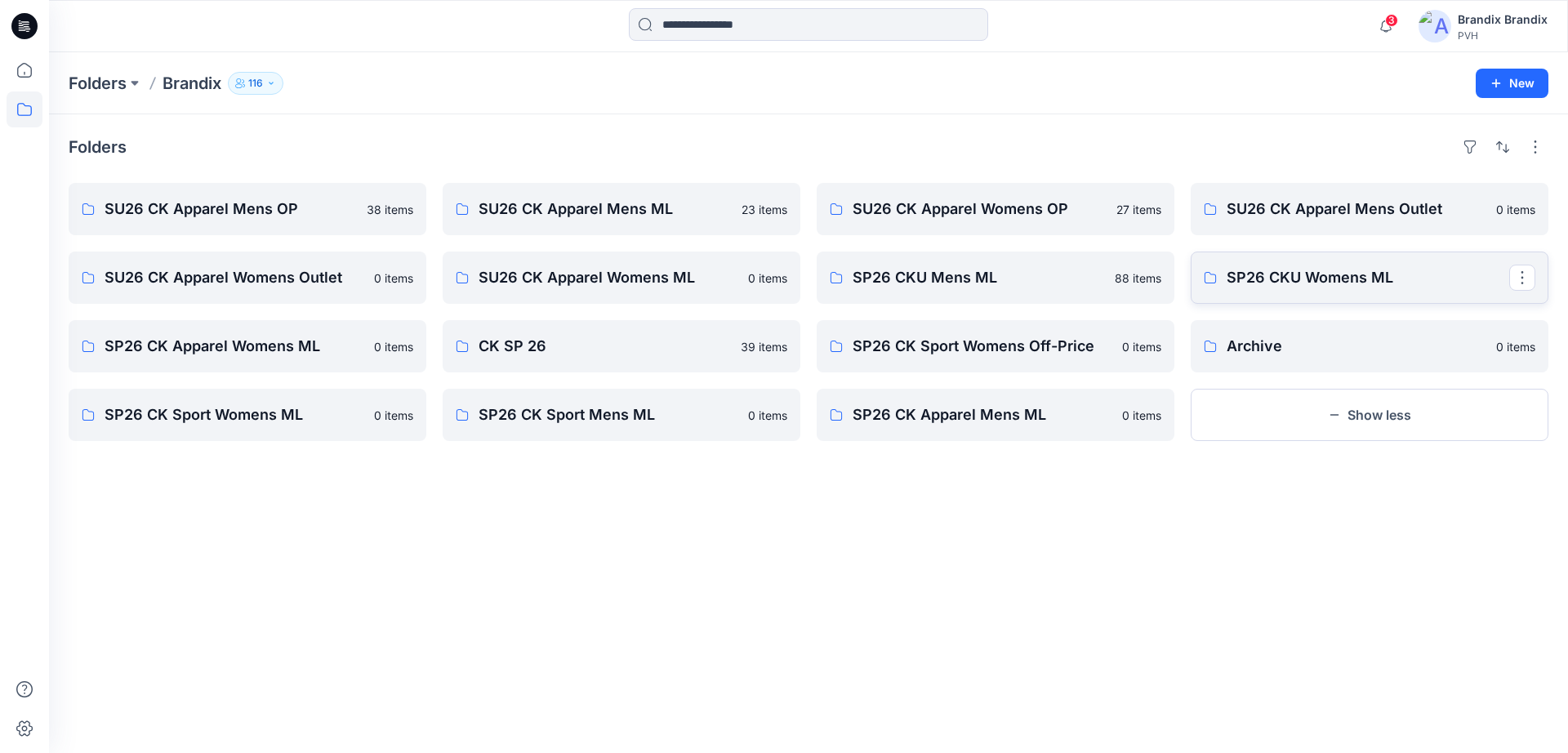
click at [1289, 288] on p "SP26 CKU Womens ML" at bounding box center [1368, 277] width 283 height 23
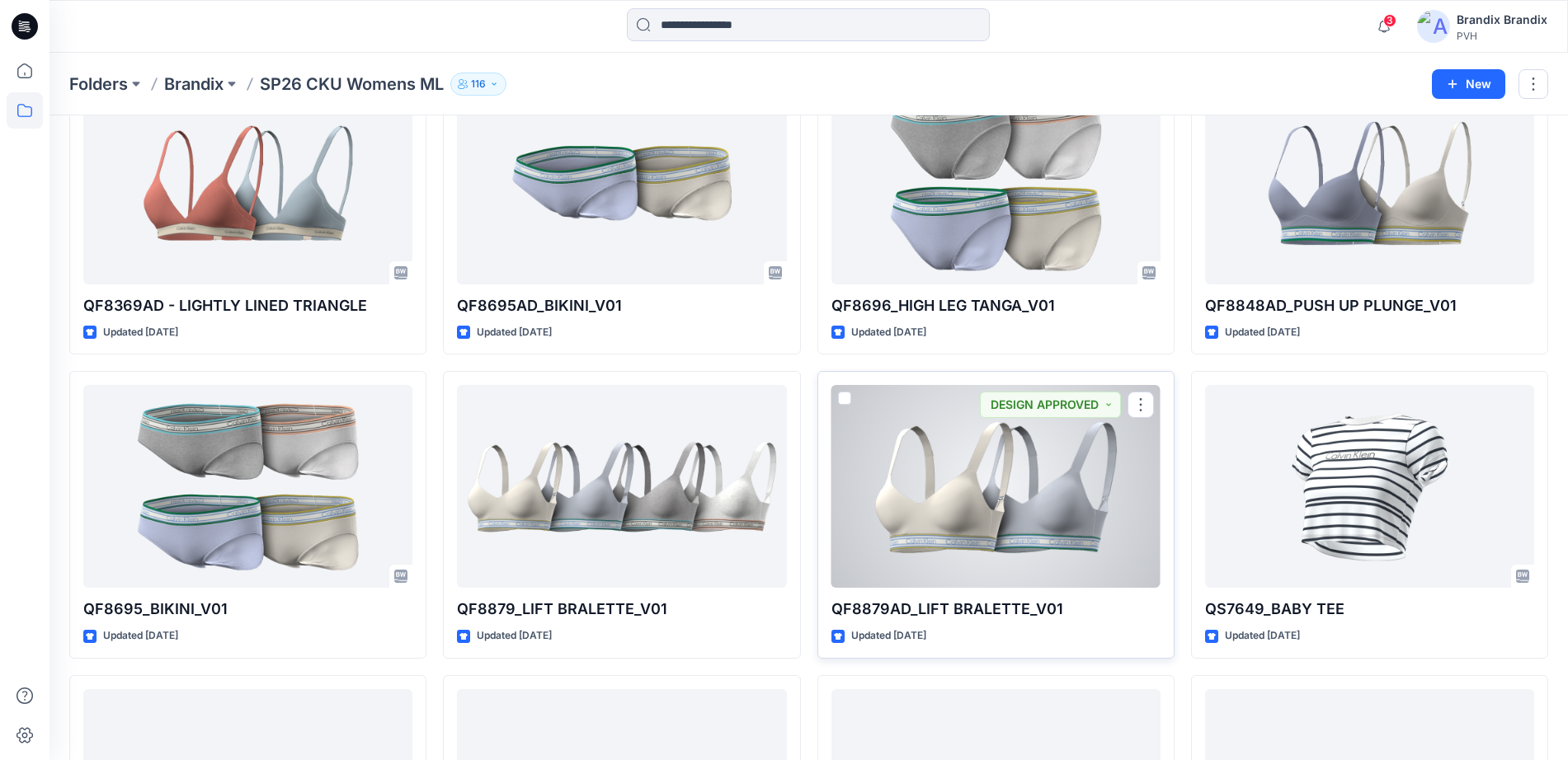
scroll to position [3052, 0]
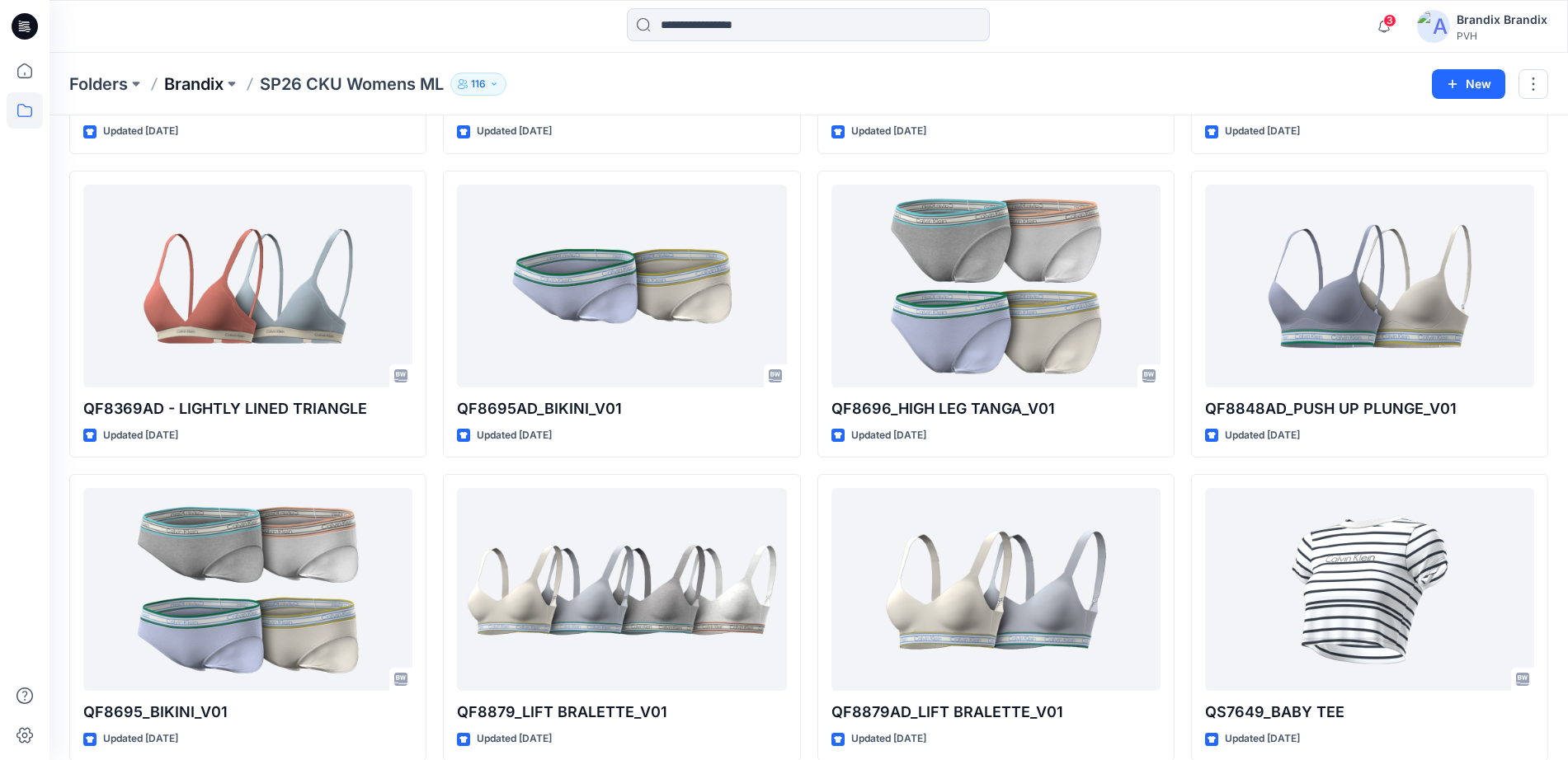
click at [223, 82] on p "Brandix" at bounding box center [194, 84] width 59 height 23
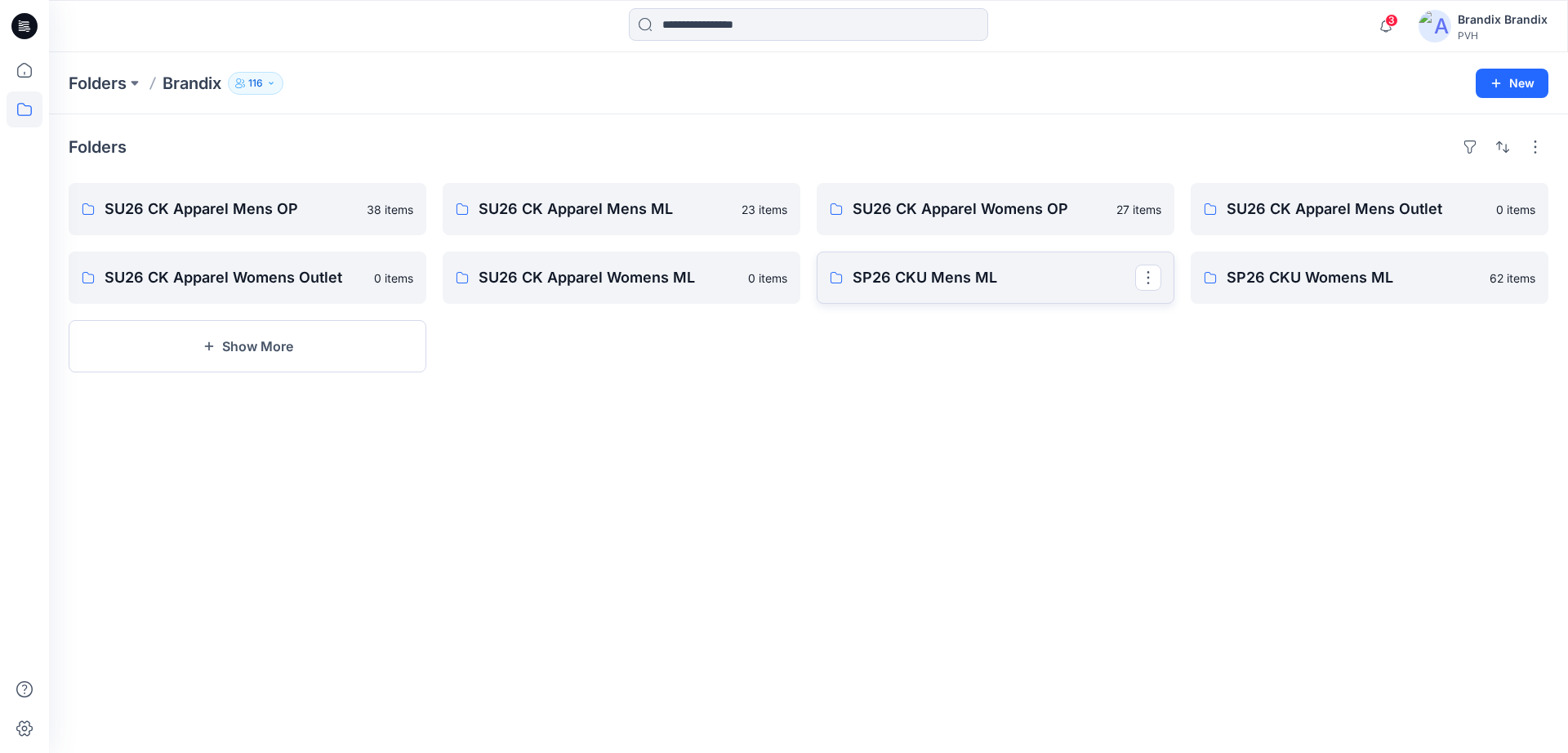
click at [916, 270] on p "SP26 CKU Mens ML" at bounding box center [994, 277] width 283 height 23
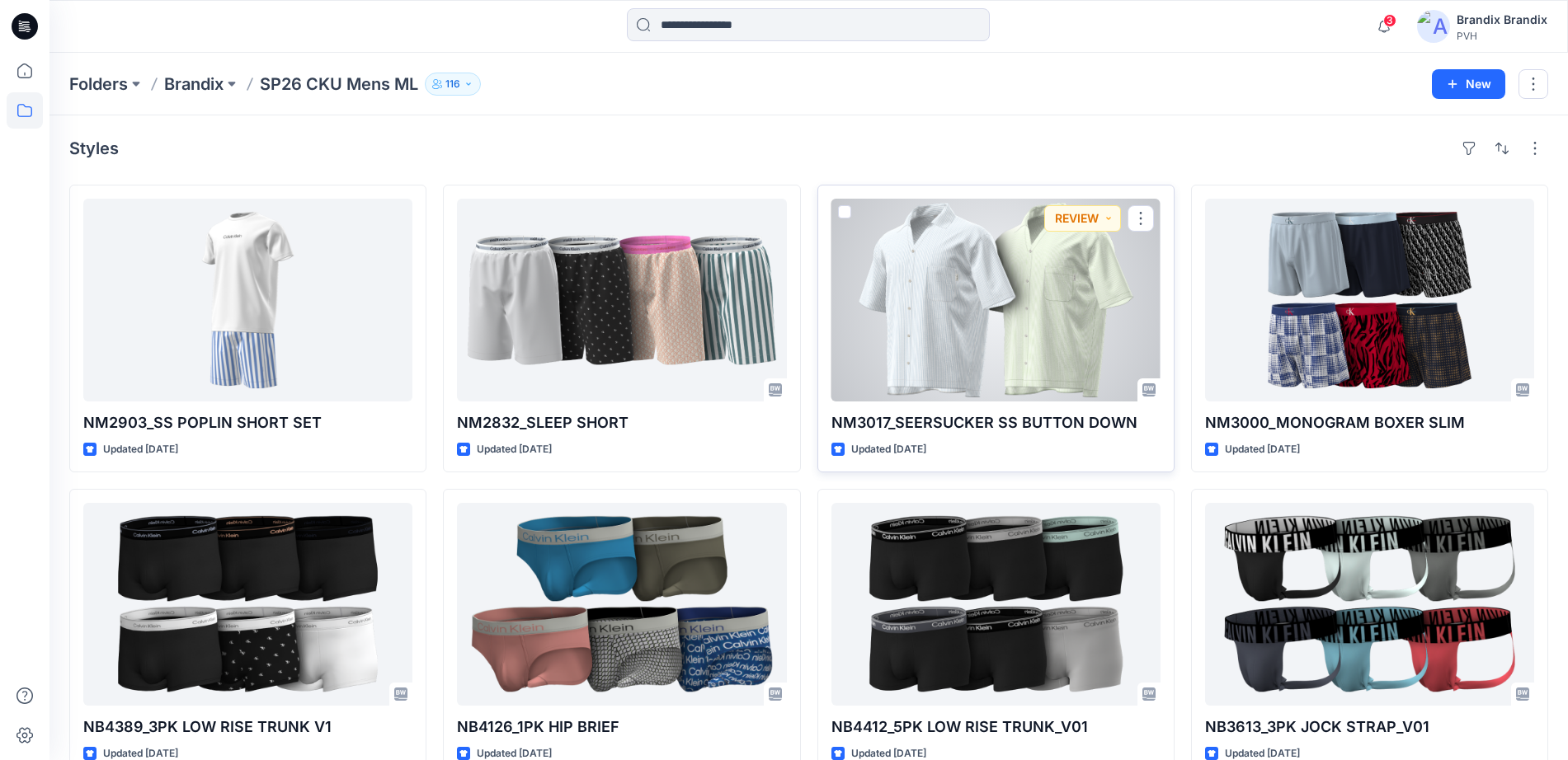
scroll to position [399, 0]
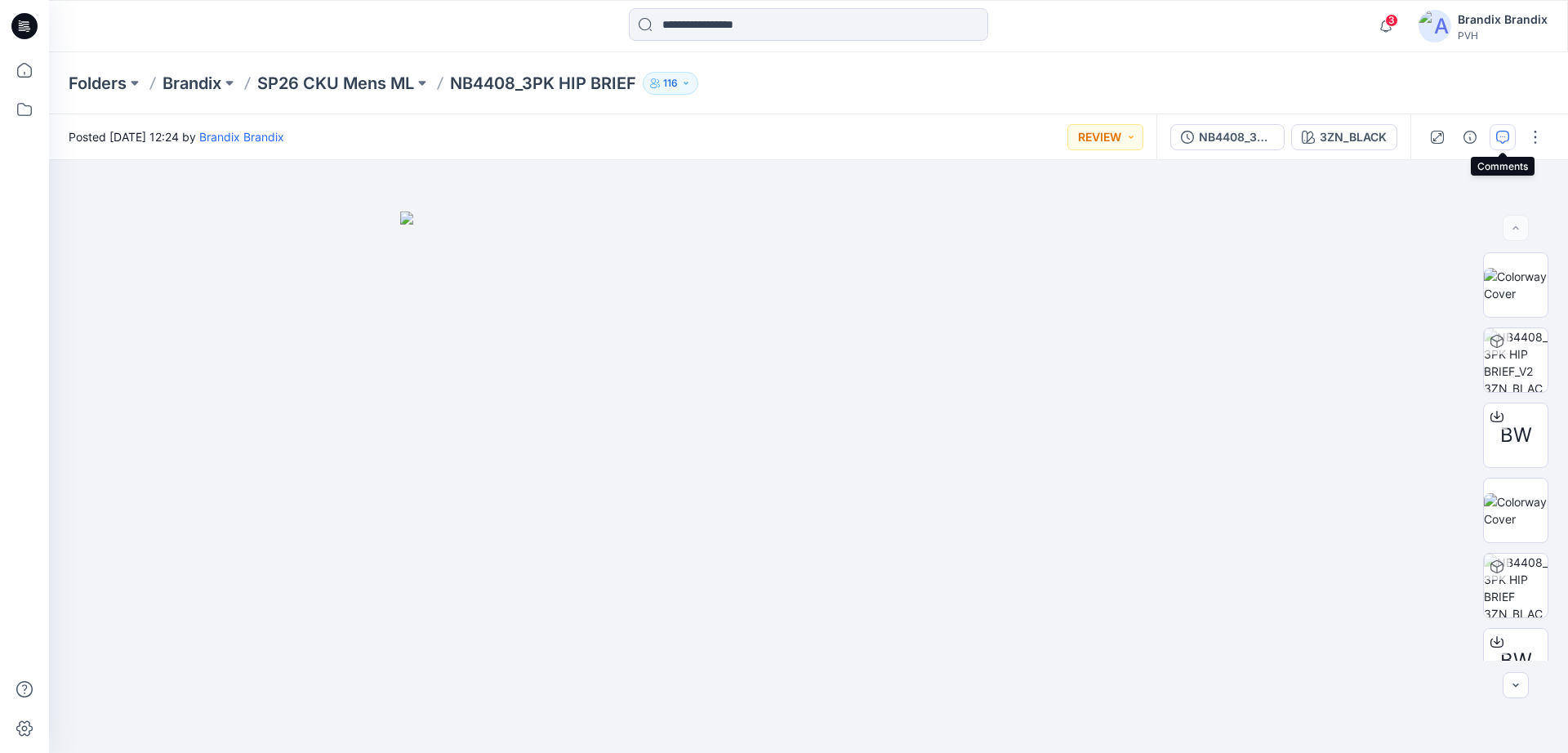
click at [1509, 136] on button "button" at bounding box center [1502, 137] width 26 height 26
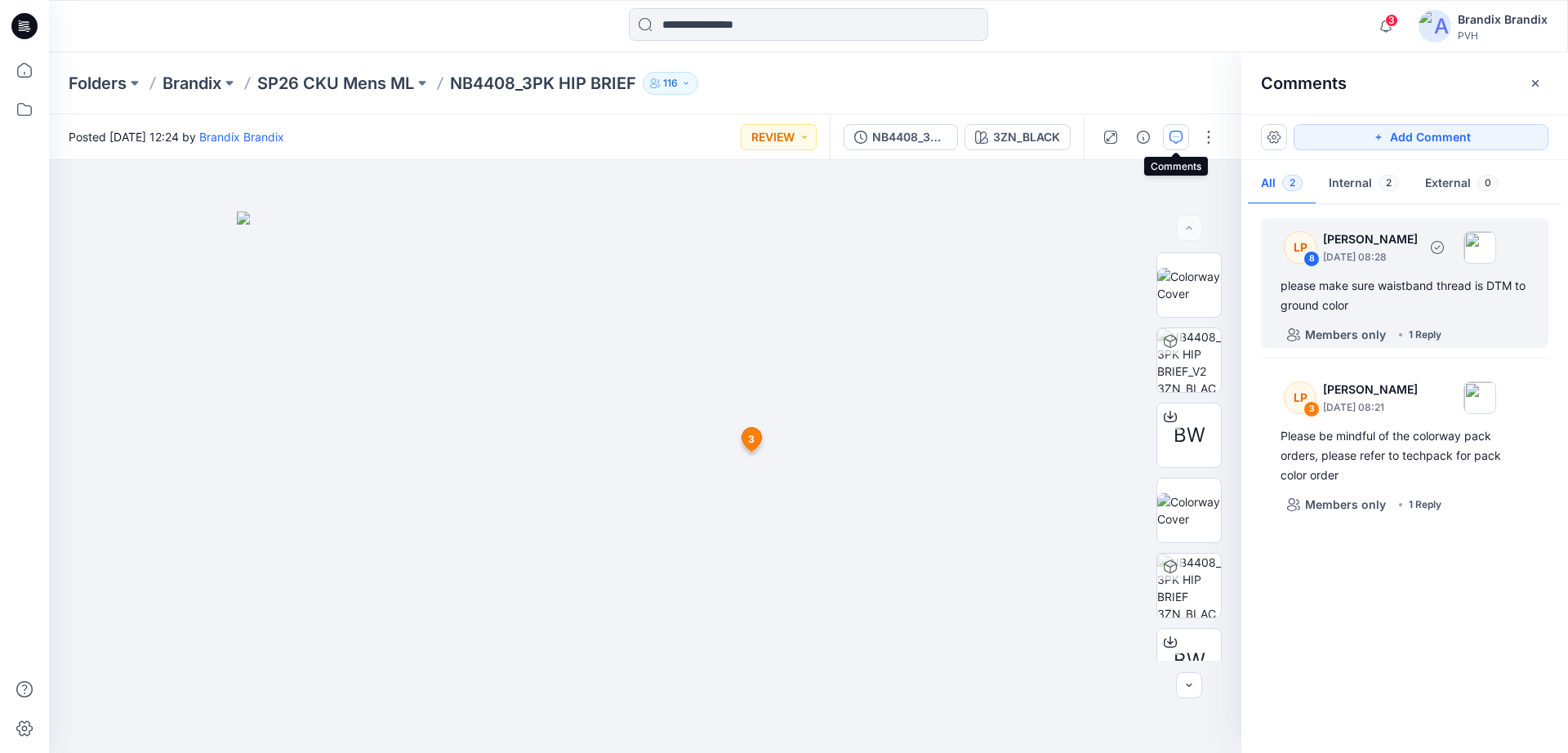
click at [1463, 299] on div "please make sure waistband thread is DTM to ground color" at bounding box center [1405, 295] width 248 height 39
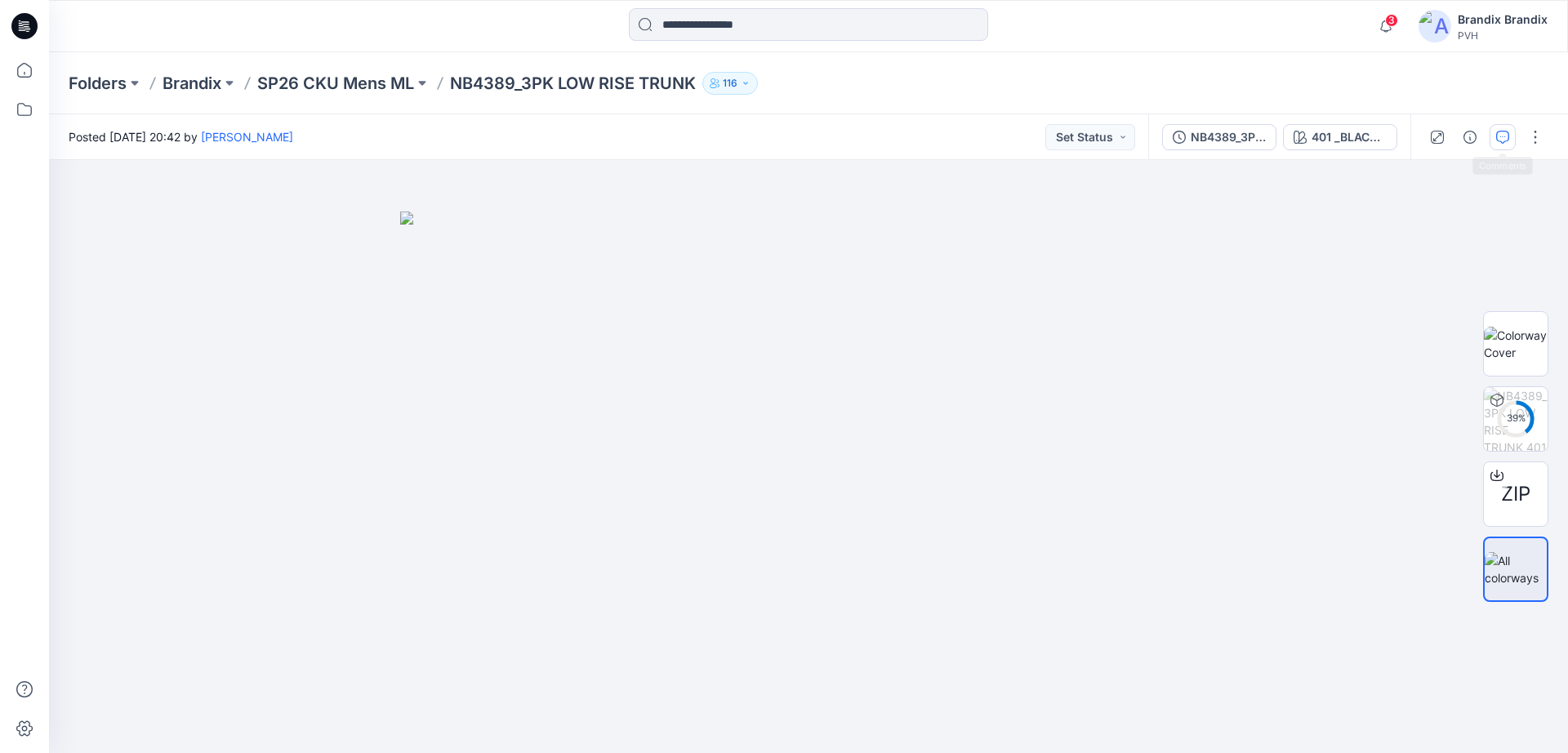
click at [1508, 142] on icon "button" at bounding box center [1502, 137] width 13 height 13
click at [1501, 140] on icon "button" at bounding box center [1502, 137] width 13 height 13
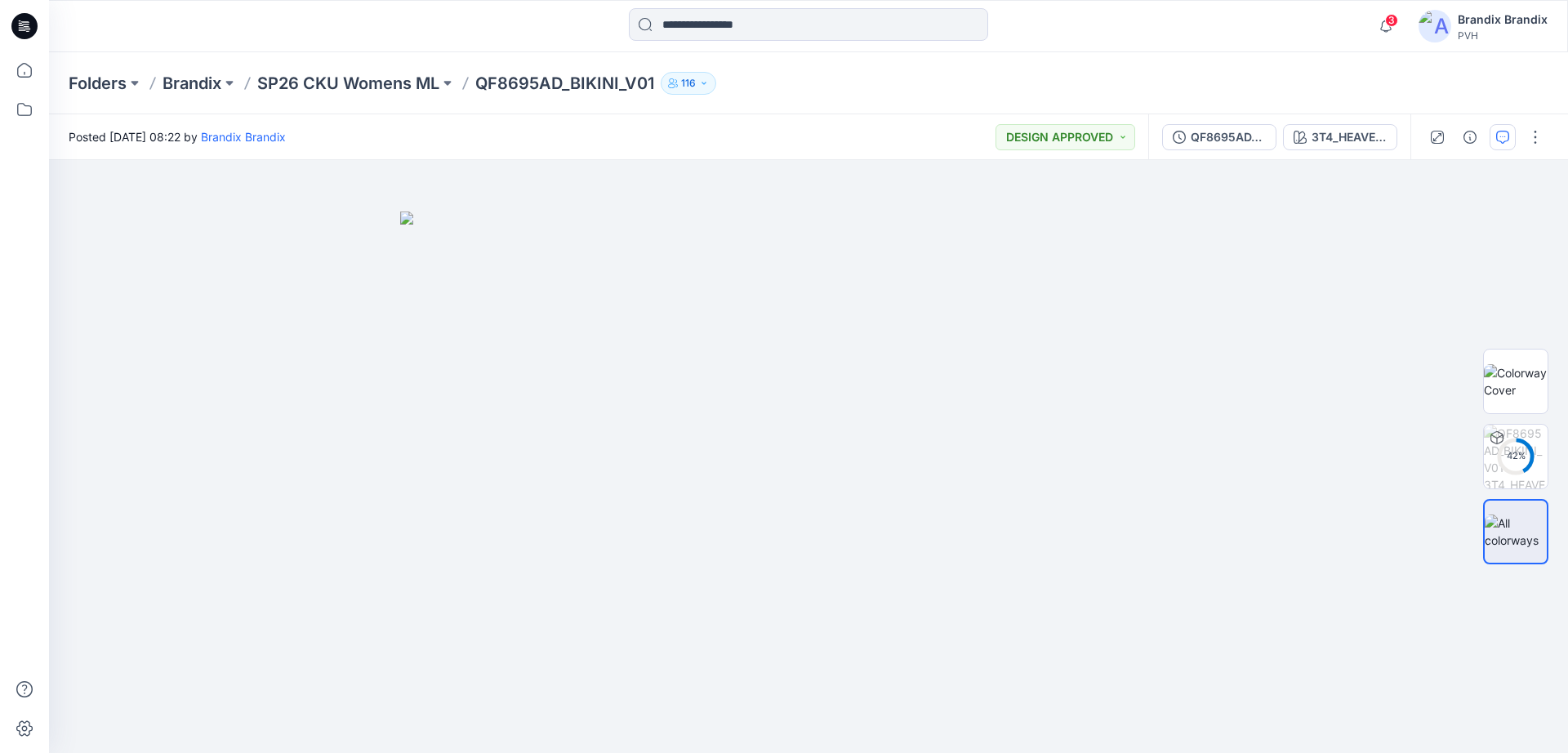
click at [1506, 134] on icon "button" at bounding box center [1502, 137] width 13 height 13
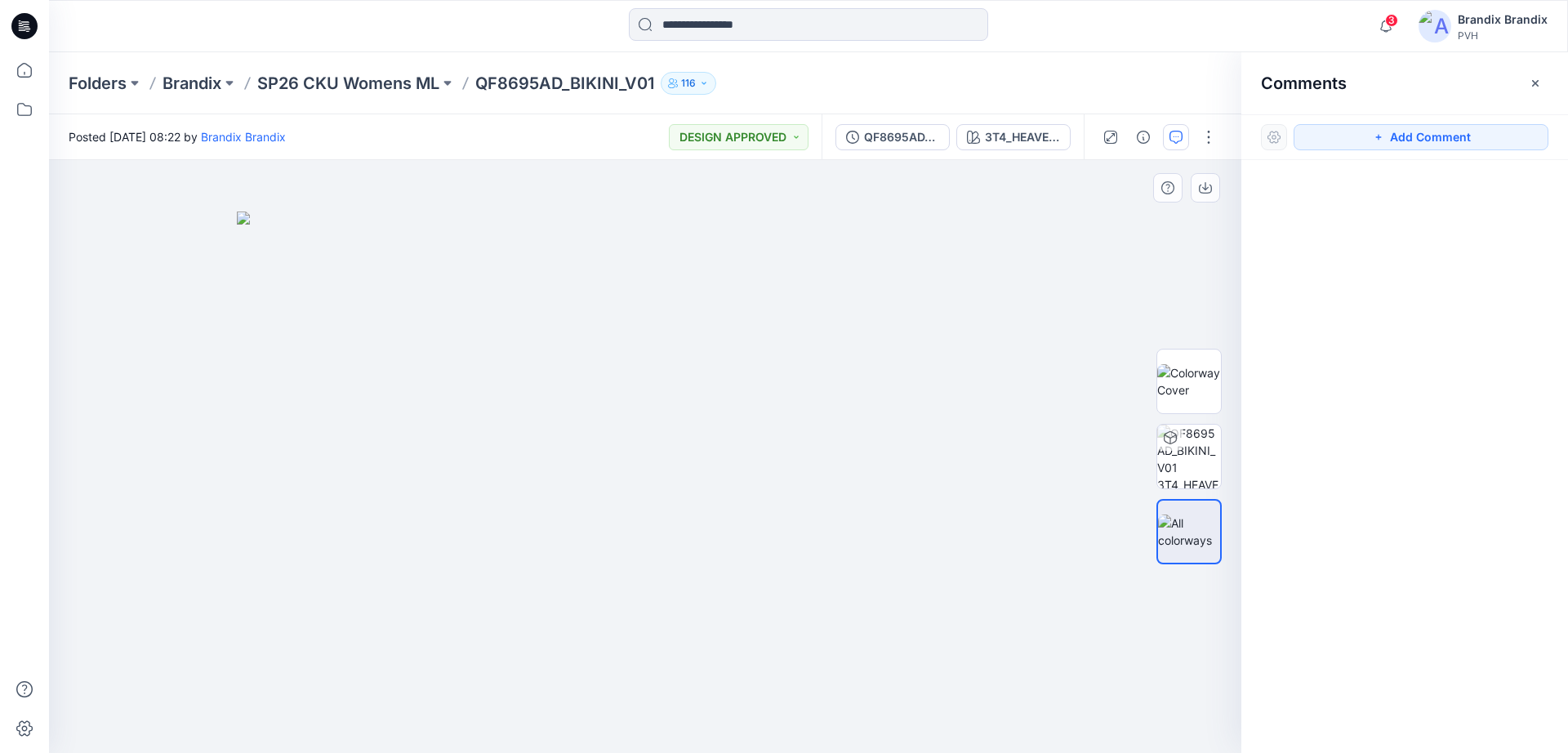
click at [526, 445] on img at bounding box center [644, 482] width 817 height 541
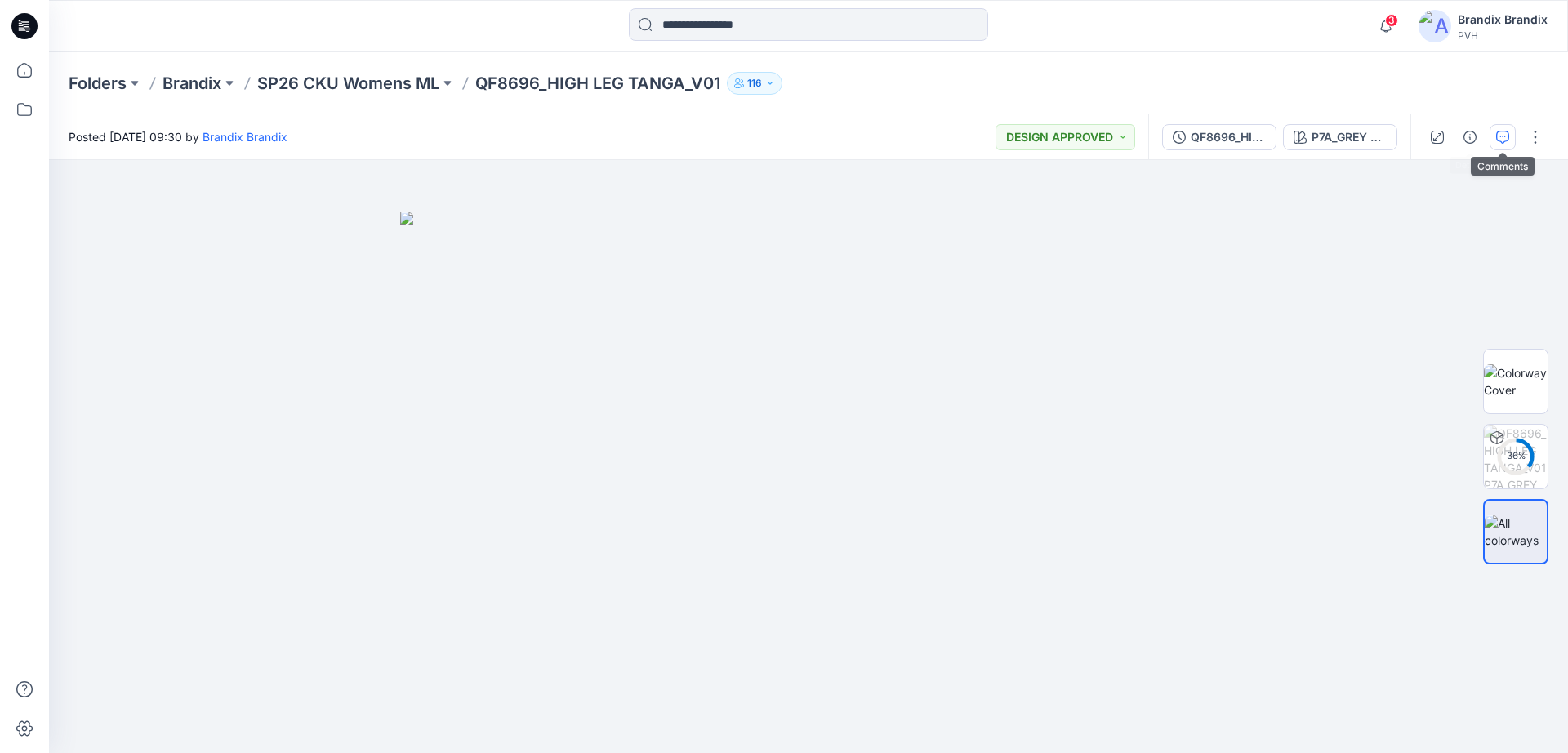
click at [1493, 141] on button "button" at bounding box center [1502, 137] width 26 height 26
click at [1495, 133] on button "button" at bounding box center [1502, 137] width 26 height 26
click at [1511, 135] on button "button" at bounding box center [1502, 137] width 26 height 26
